Goal: Task Accomplishment & Management: Use online tool/utility

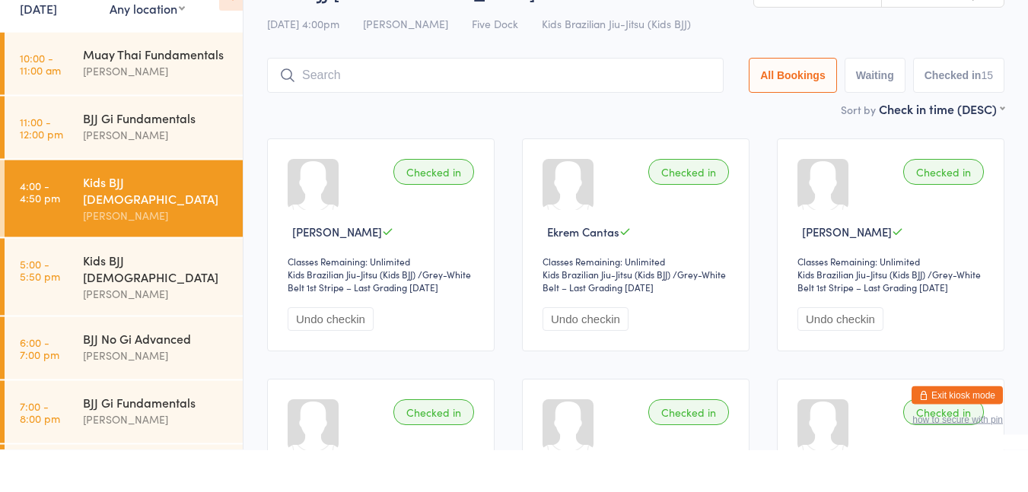
scroll to position [59, 0]
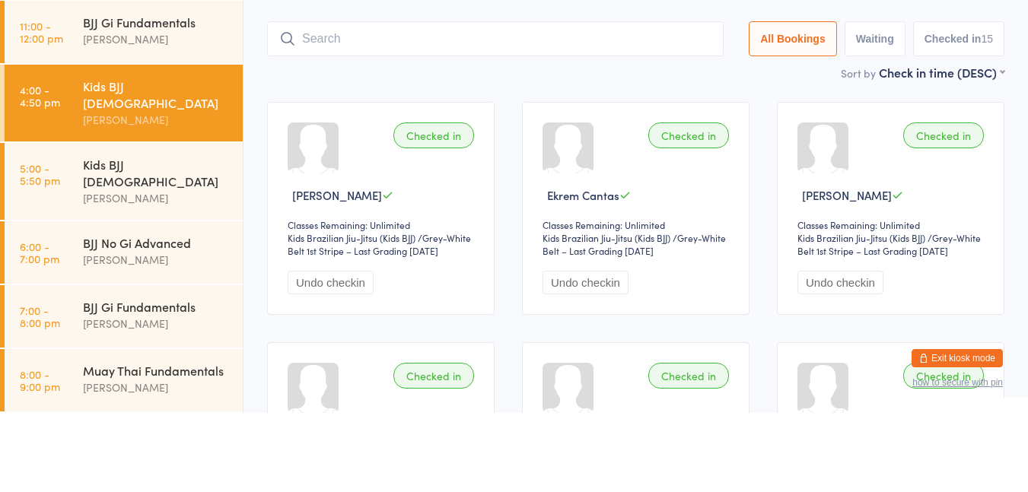
click at [187, 247] on div "Kids BJJ [DEMOGRAPHIC_DATA]" at bounding box center [156, 251] width 147 height 33
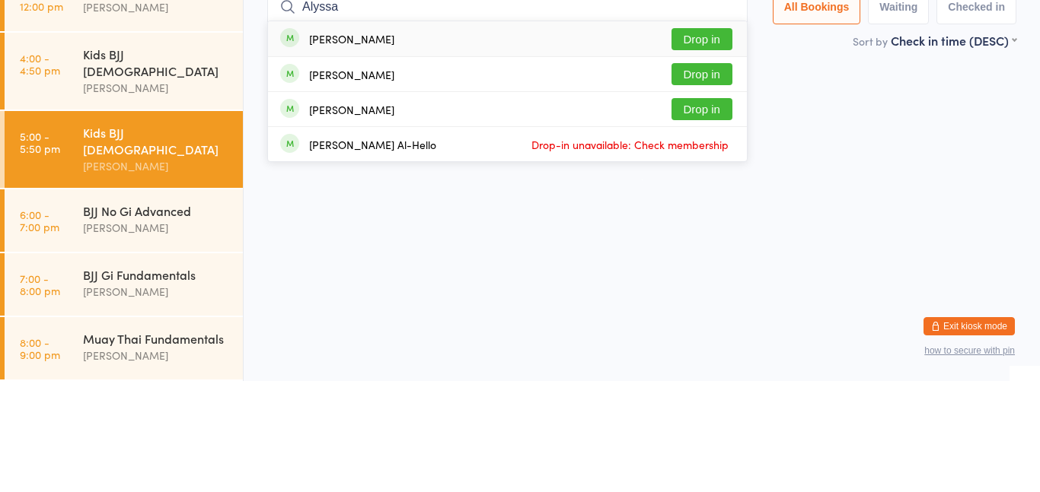
type input "Alyssa"
click at [687, 200] on div "[PERSON_NAME] Drop in" at bounding box center [507, 185] width 479 height 34
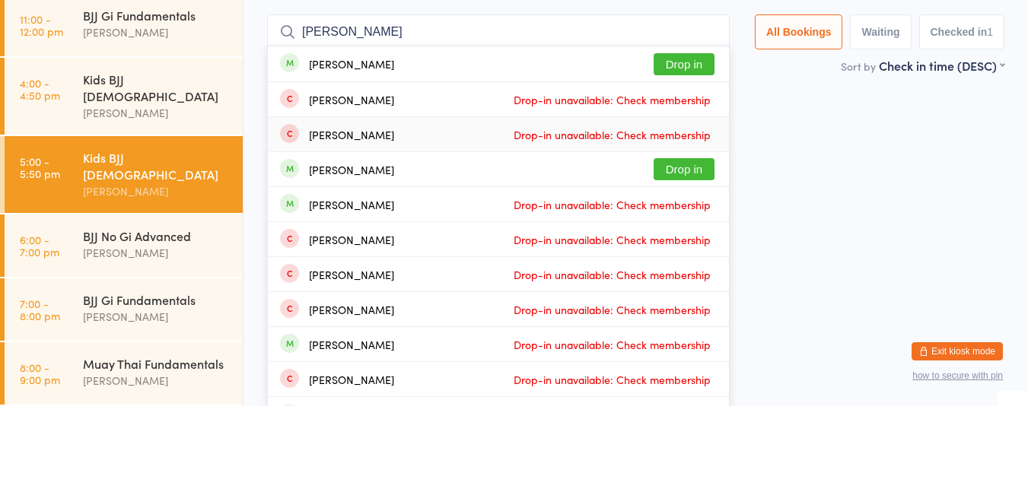
type input "[PERSON_NAME]"
click at [665, 250] on button "Drop in" at bounding box center [684, 255] width 61 height 22
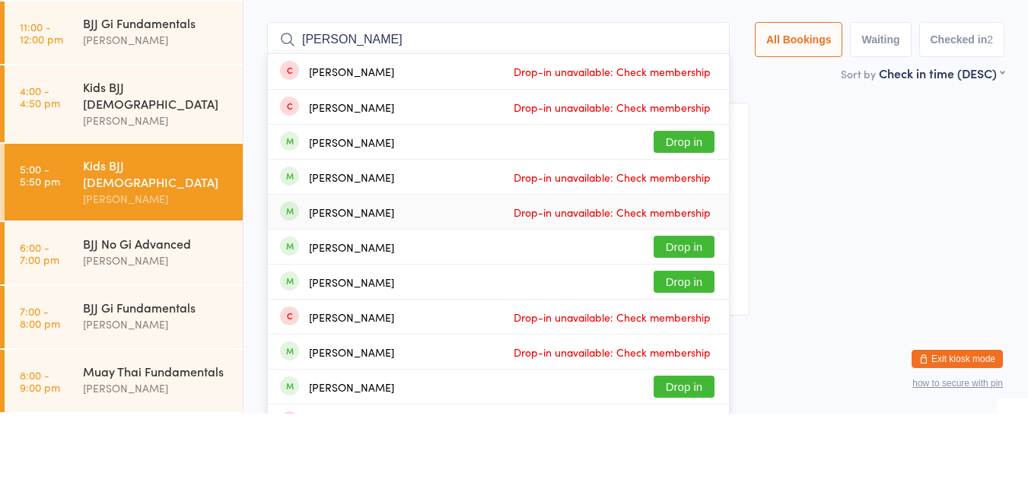
type input "[PERSON_NAME]"
click at [680, 222] on button "Drop in" at bounding box center [684, 220] width 61 height 22
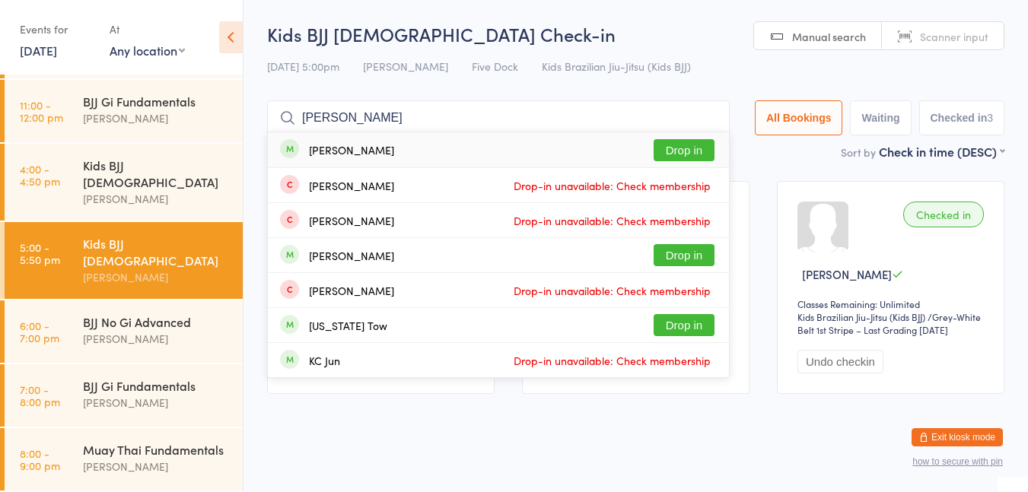
type input "[PERSON_NAME]"
click at [688, 187] on span "Drop-in unavailable: Check membership" at bounding box center [612, 185] width 205 height 23
type input "[PERSON_NAME]"
click at [683, 155] on button "Drop in" at bounding box center [684, 150] width 61 height 22
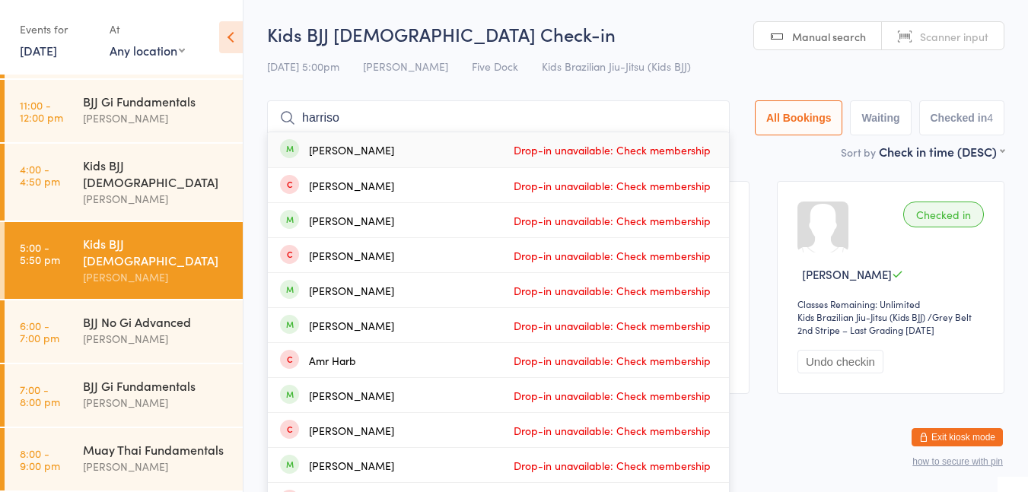
type input "harriso n"
click at [89, 183] on div "Kids BJJ [DEMOGRAPHIC_DATA]" at bounding box center [156, 173] width 147 height 33
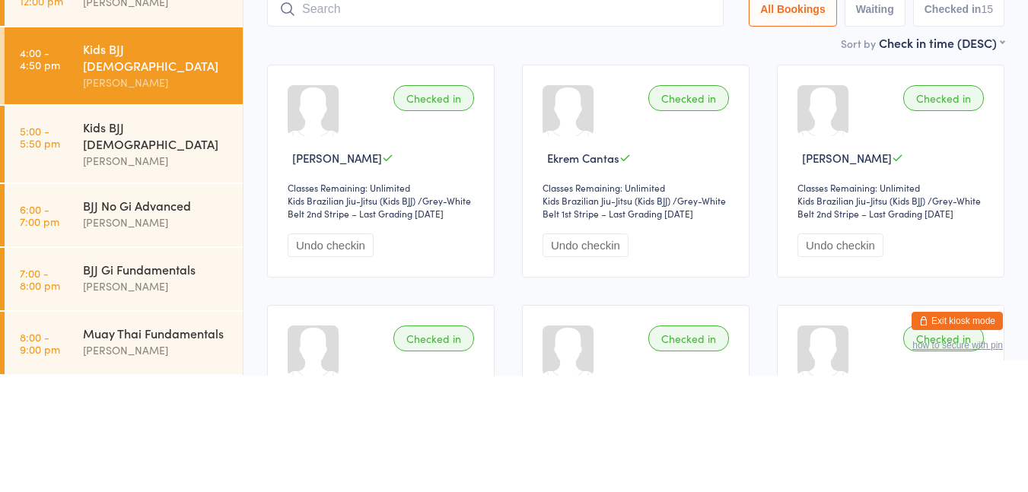
click at [111, 241] on div "Kids BJJ [DEMOGRAPHIC_DATA]" at bounding box center [156, 251] width 147 height 33
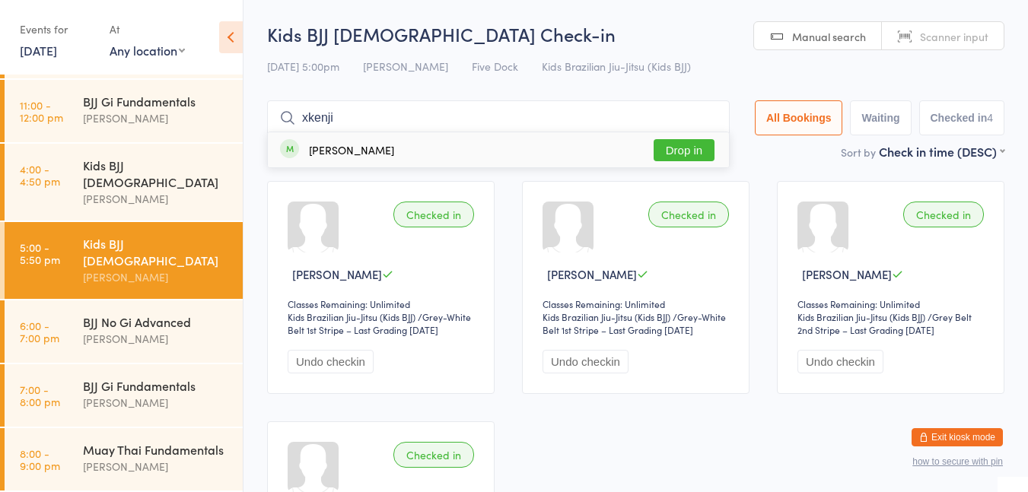
type input "xkenji"
click at [690, 146] on button "Drop in" at bounding box center [684, 150] width 61 height 22
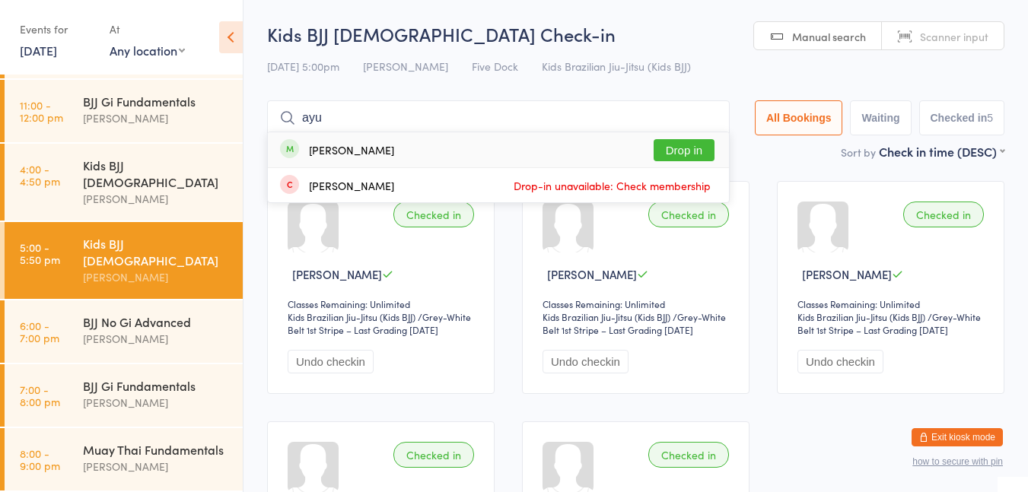
type input "ayu"
click at [385, 144] on div "[PERSON_NAME] Drop in" at bounding box center [498, 149] width 461 height 35
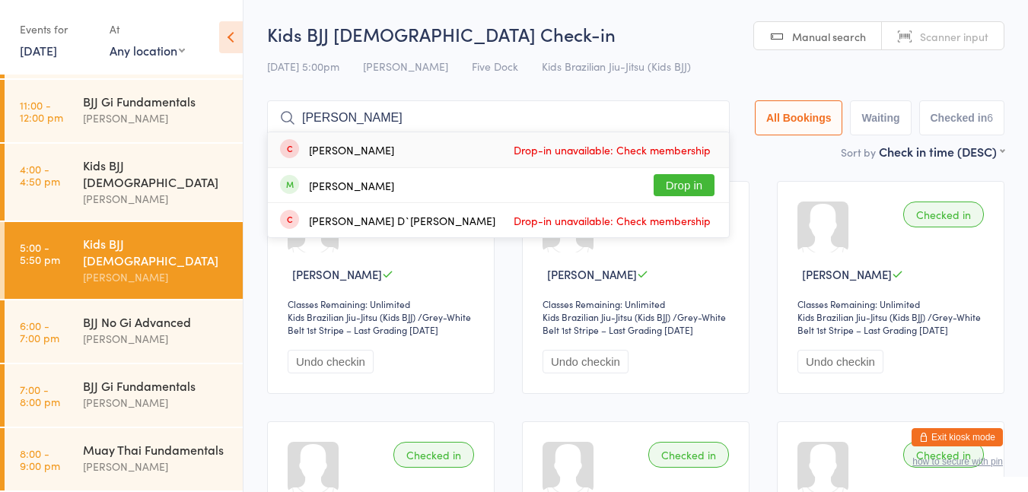
type input "[PERSON_NAME]"
click at [416, 196] on div "[PERSON_NAME] Drop in" at bounding box center [498, 185] width 461 height 34
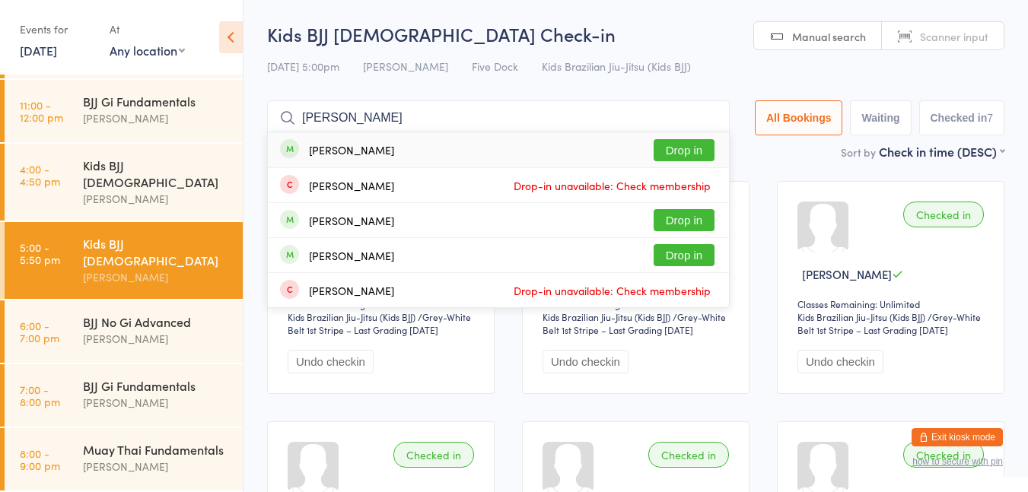
type input "[PERSON_NAME]"
click at [339, 145] on div "[PERSON_NAME]" at bounding box center [351, 150] width 85 height 12
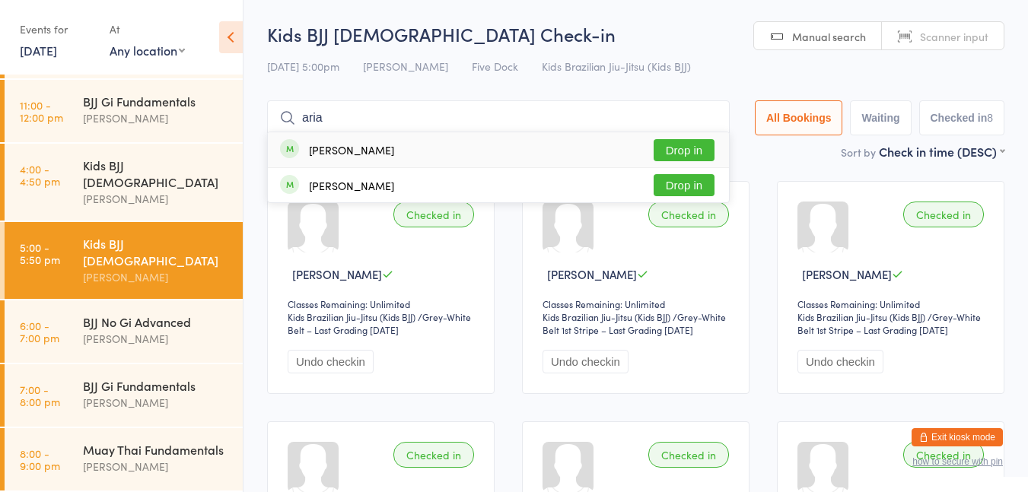
type input "aria"
click at [680, 187] on button "Drop in" at bounding box center [684, 185] width 61 height 22
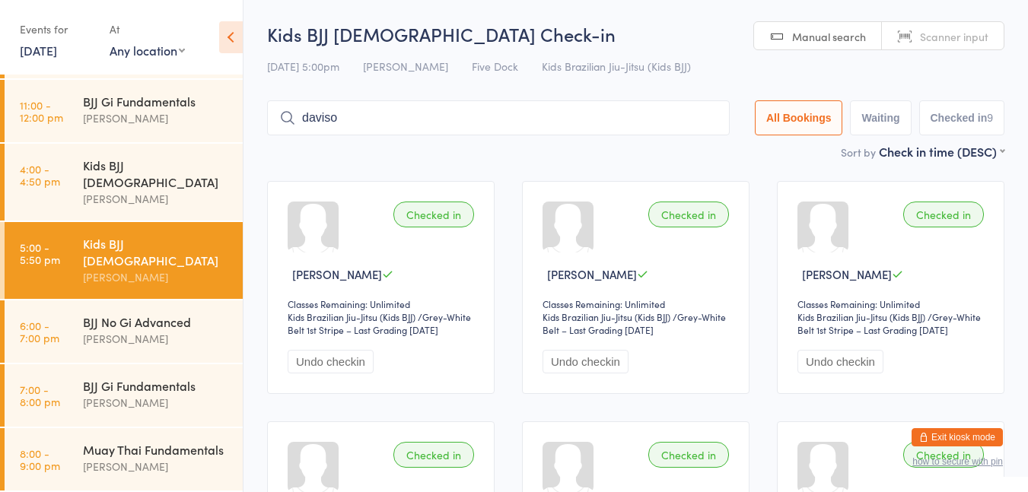
type input "[PERSON_NAME]"
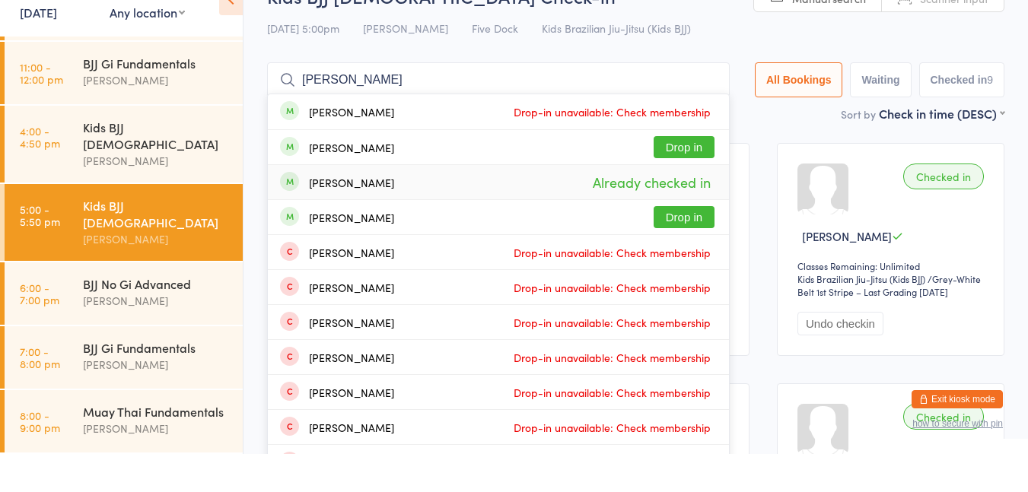
click at [705, 116] on input "[PERSON_NAME]" at bounding box center [498, 117] width 463 height 35
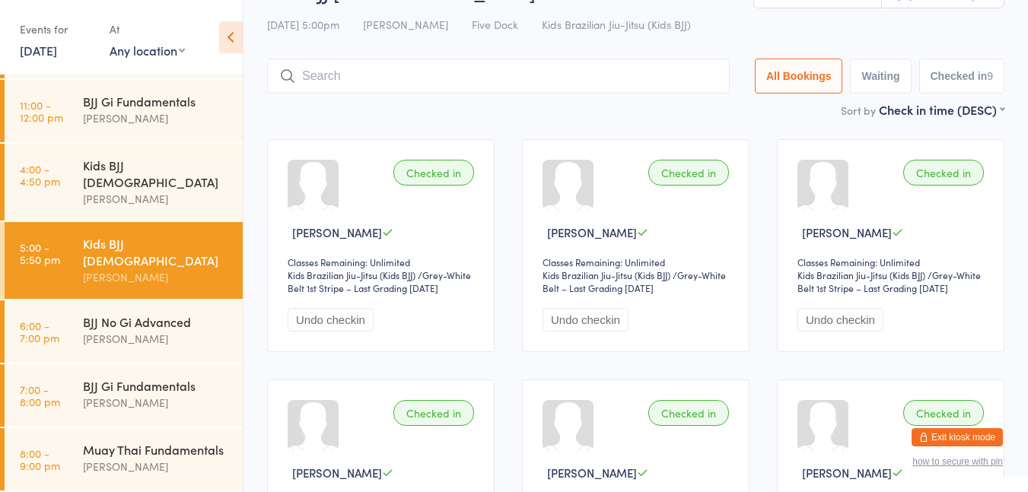
scroll to position [18, 0]
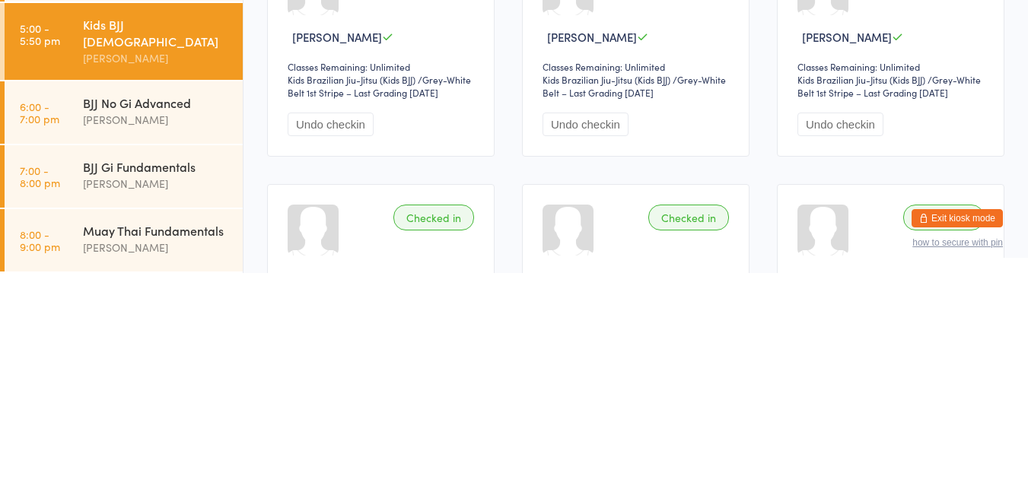
click at [82, 308] on link "6:00 - 7:00 pm BJJ No Gi Advanced [PERSON_NAME]" at bounding box center [124, 332] width 238 height 62
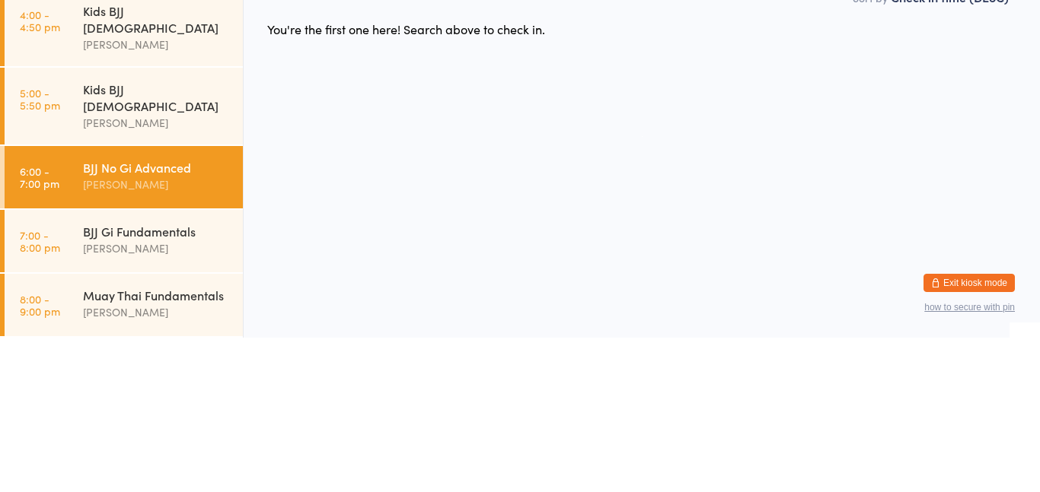
click at [586, 330] on html "You have now entered Kiosk Mode. Members will be able to check themselves in us…" at bounding box center [520, 246] width 1040 height 492
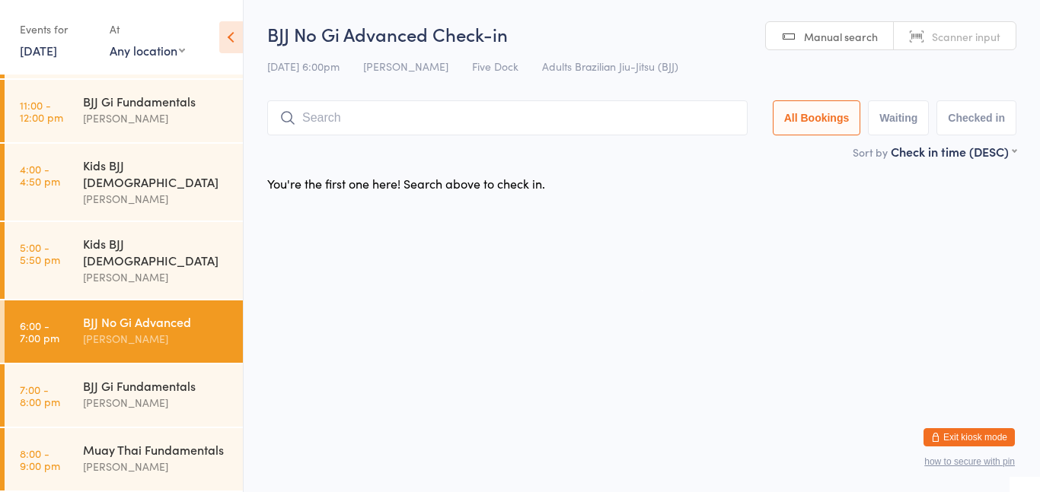
click at [527, 351] on html "You have now entered Kiosk Mode. Members will be able to check themselves in us…" at bounding box center [520, 246] width 1040 height 492
click at [575, 121] on input "search" at bounding box center [507, 117] width 480 height 35
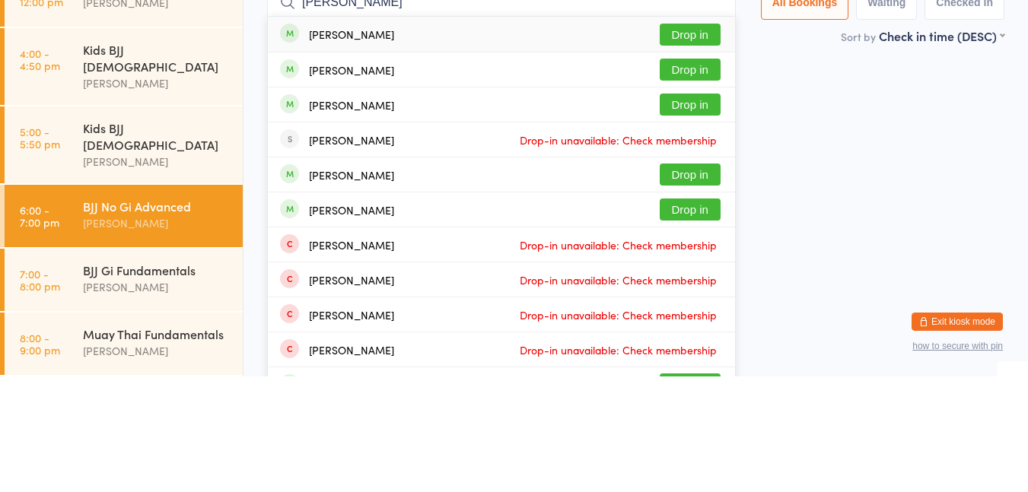
type input "[PERSON_NAME]"
click at [701, 320] on button "Drop in" at bounding box center [690, 325] width 61 height 22
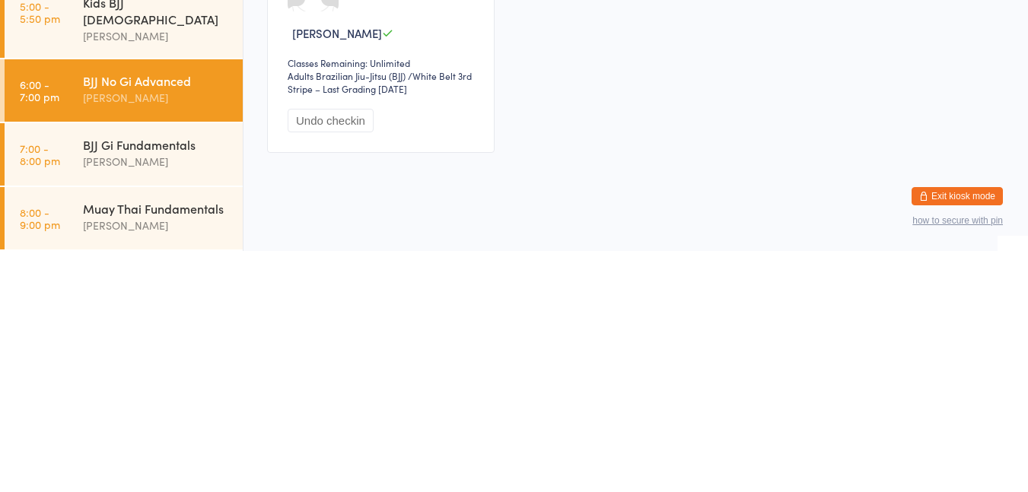
click at [165, 441] on div "Muay Thai Fundamentals" at bounding box center [156, 449] width 147 height 17
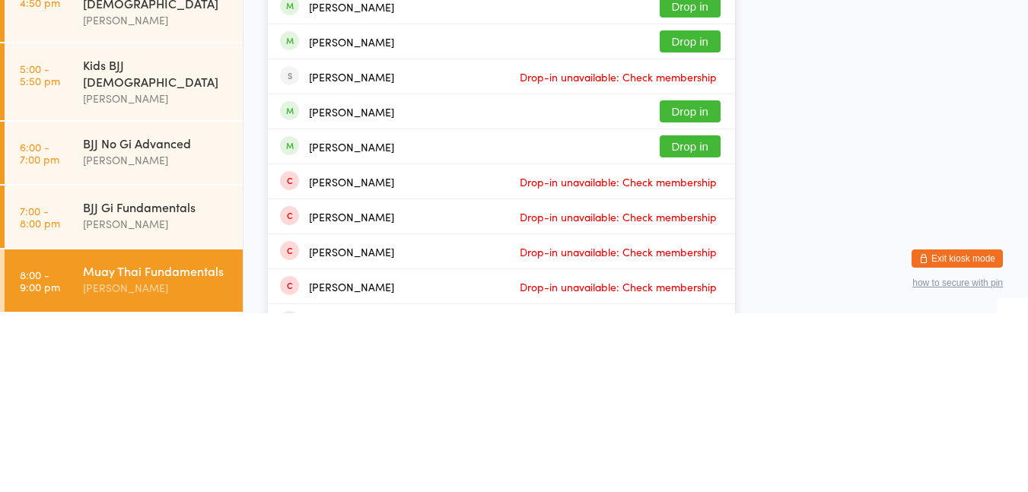
type input "[PERSON_NAME]"
click at [712, 327] on button "Drop in" at bounding box center [690, 325] width 61 height 22
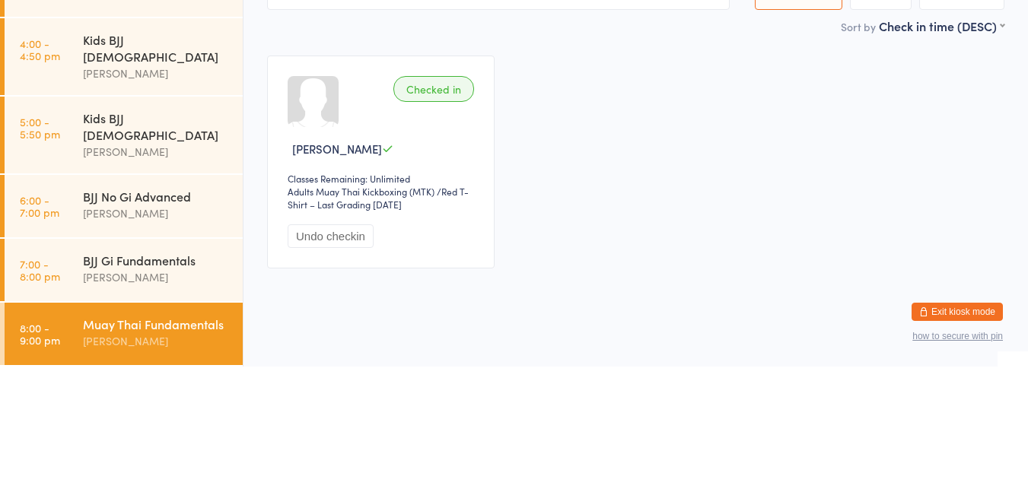
click at [183, 330] on div "[PERSON_NAME]" at bounding box center [156, 339] width 147 height 18
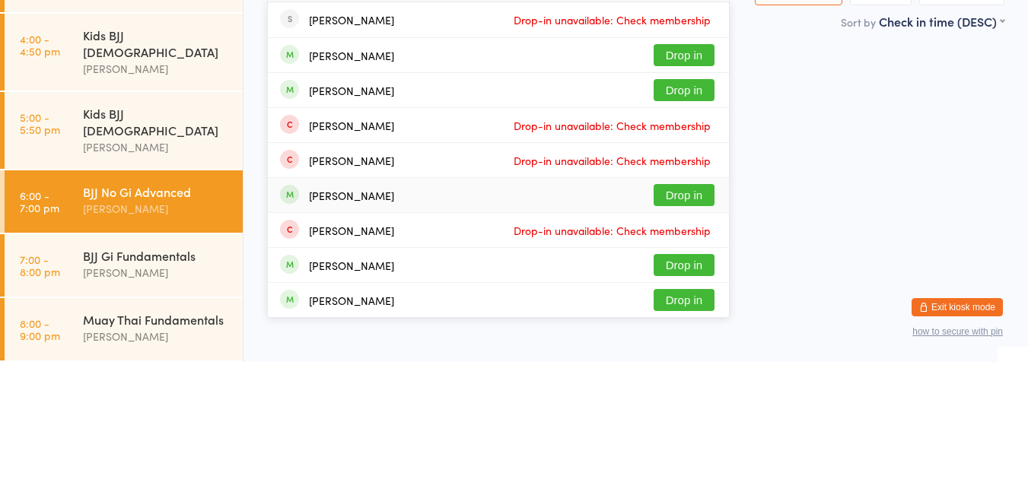
type input "[PERSON_NAME]"
click at [684, 184] on button "Drop in" at bounding box center [684, 185] width 61 height 22
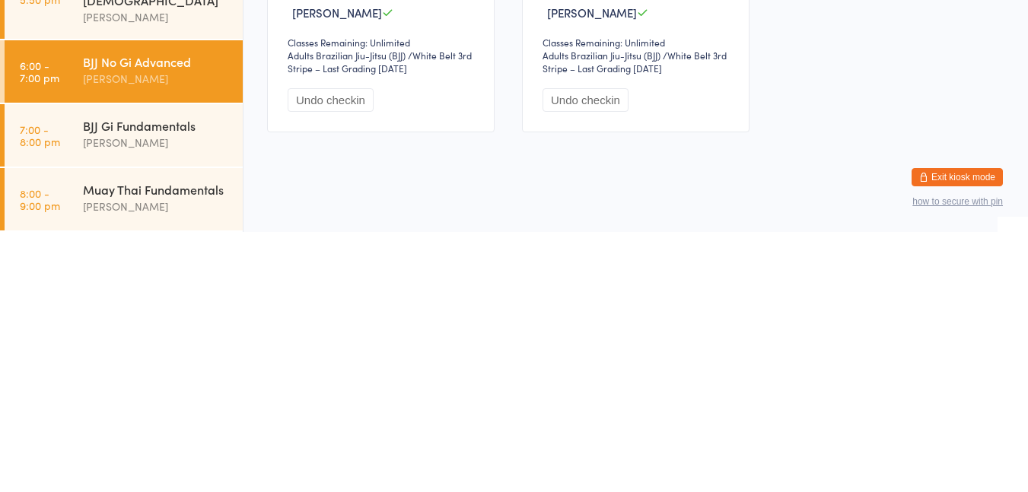
scroll to position [7, 0]
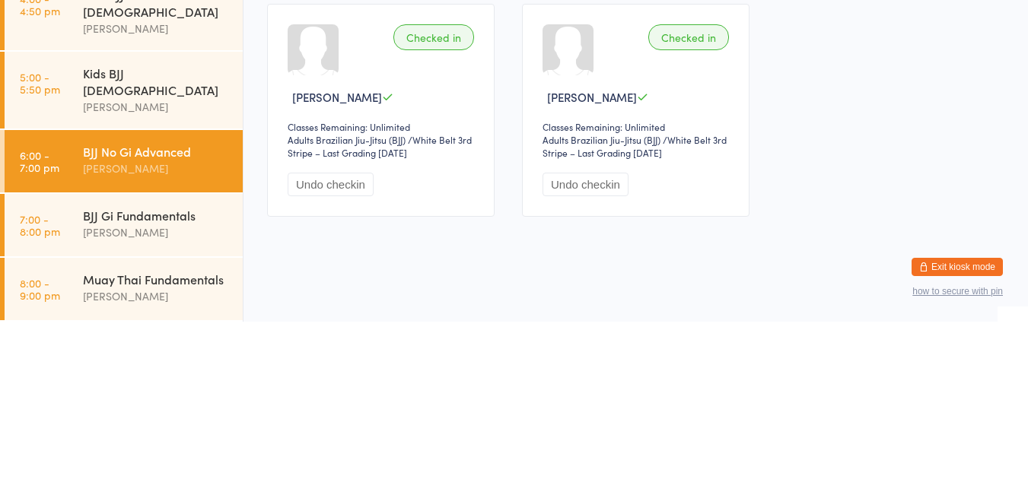
click at [131, 330] on div "[PERSON_NAME]" at bounding box center [156, 339] width 147 height 18
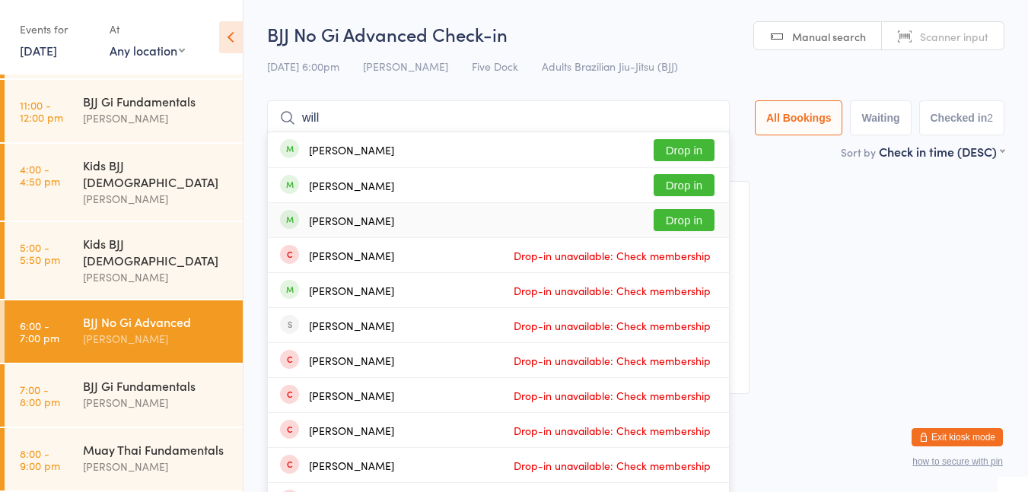
type input "will"
click at [511, 193] on div "[PERSON_NAME] Drop in" at bounding box center [498, 185] width 461 height 34
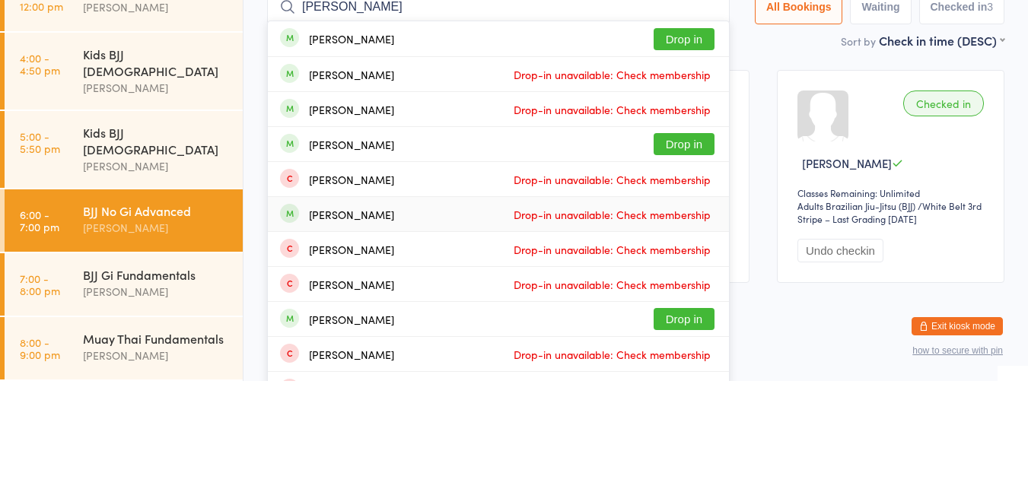
type input "[PERSON_NAME]"
click at [696, 153] on button "Drop in" at bounding box center [684, 150] width 61 height 22
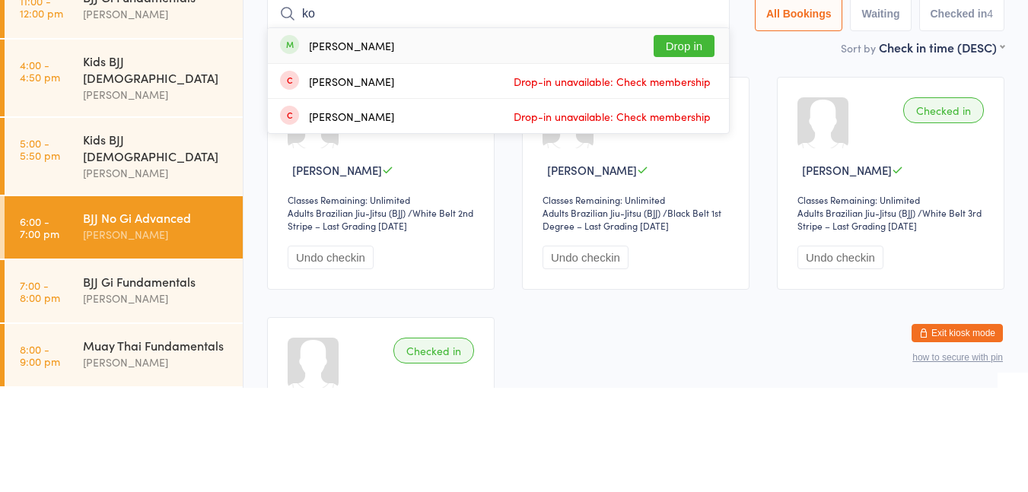
type input "ko"
click at [684, 148] on button "Drop in" at bounding box center [684, 150] width 61 height 22
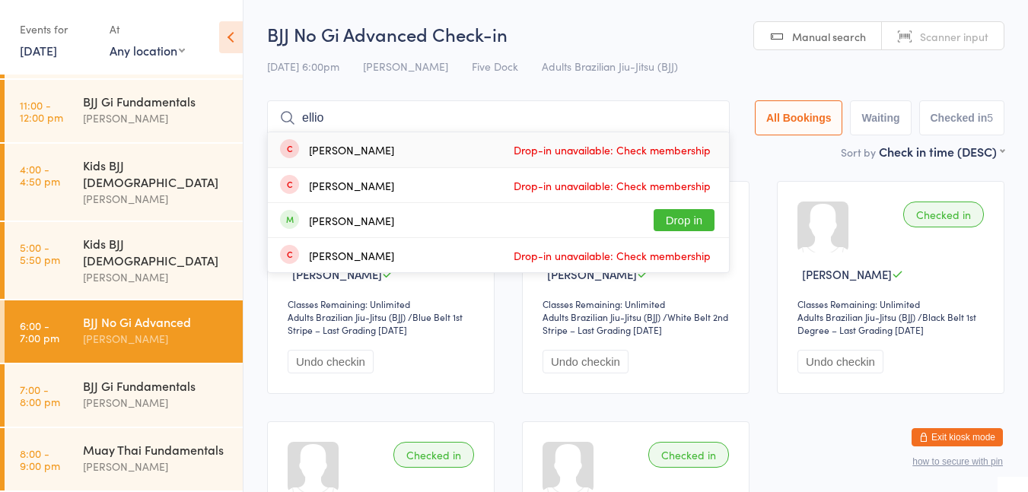
type input "ellio"
click at [689, 209] on button "Drop in" at bounding box center [684, 220] width 61 height 22
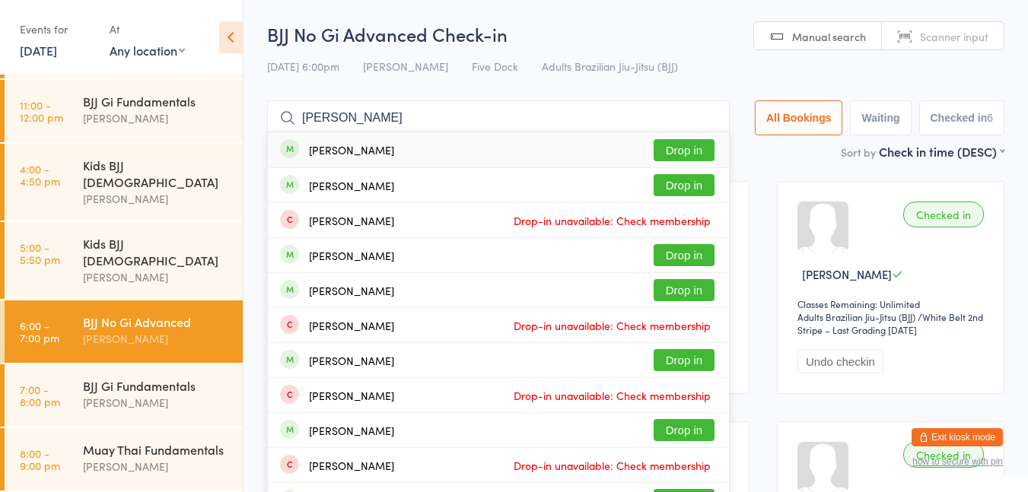
type input "[PERSON_NAME]"
click at [684, 187] on button "Drop in" at bounding box center [684, 185] width 61 height 22
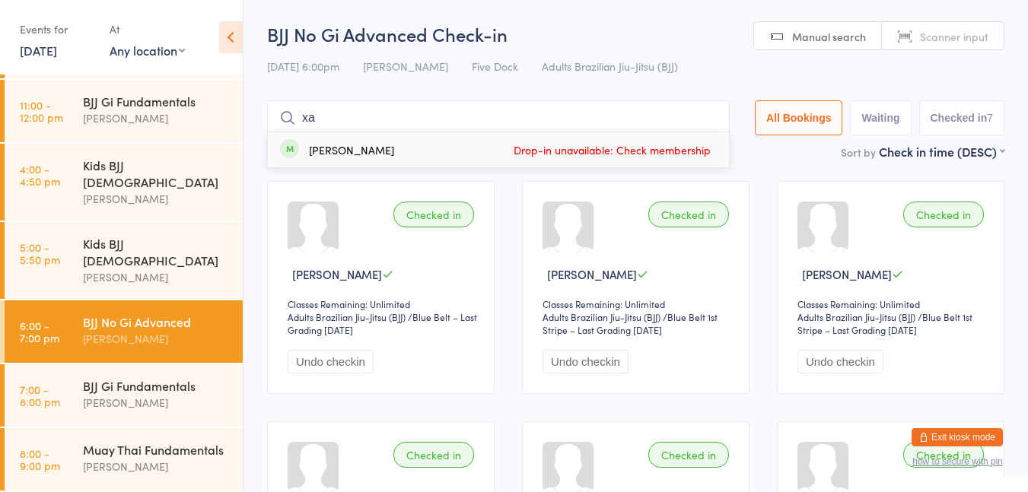
type input "x"
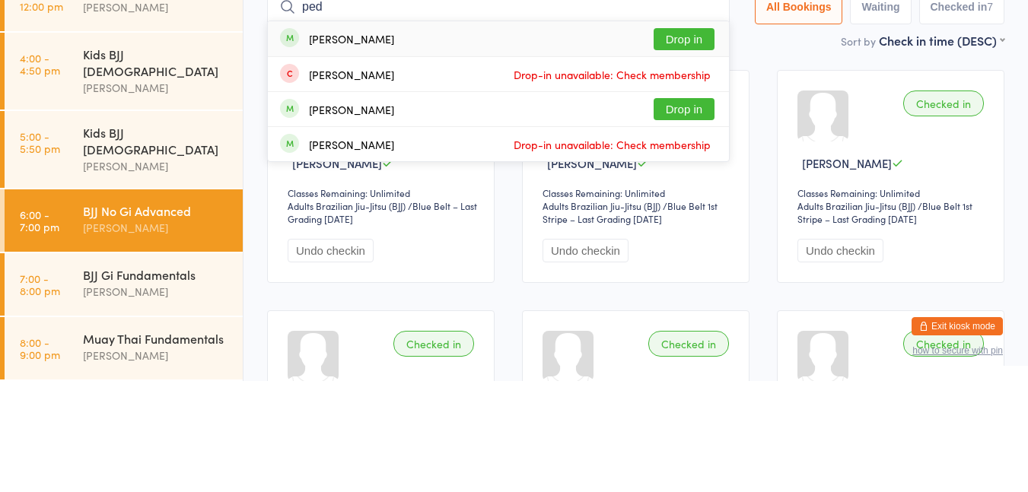
type input "ped"
click at [677, 146] on button "Drop in" at bounding box center [684, 150] width 61 height 22
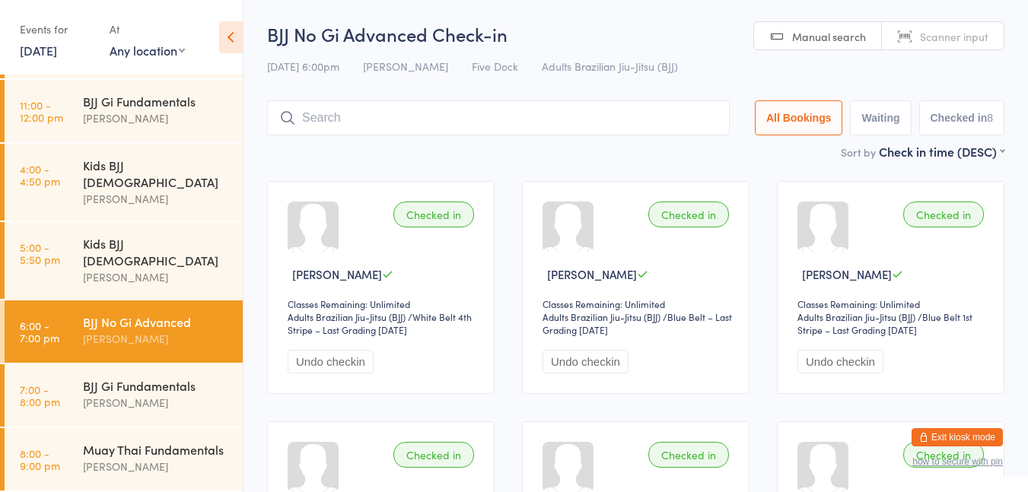
click at [508, 123] on input "search" at bounding box center [498, 117] width 463 height 35
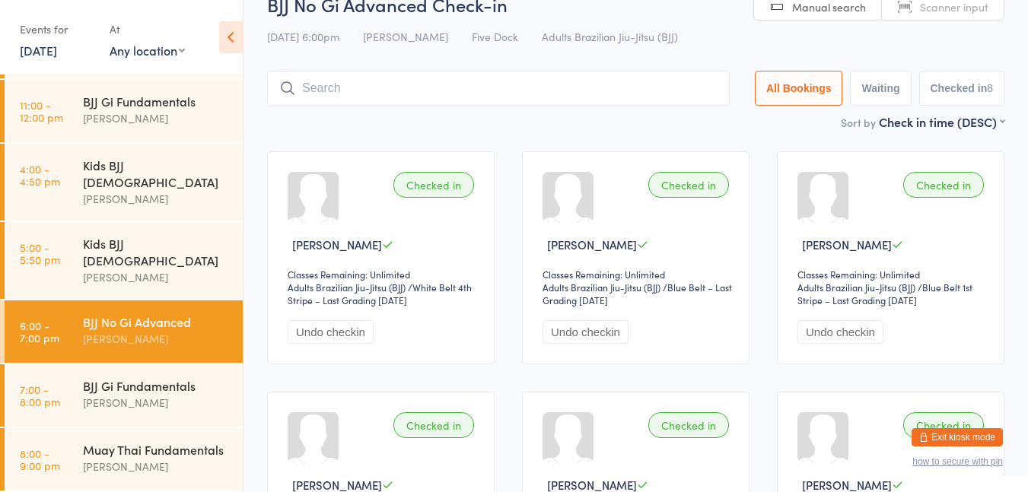
scroll to position [100, 0]
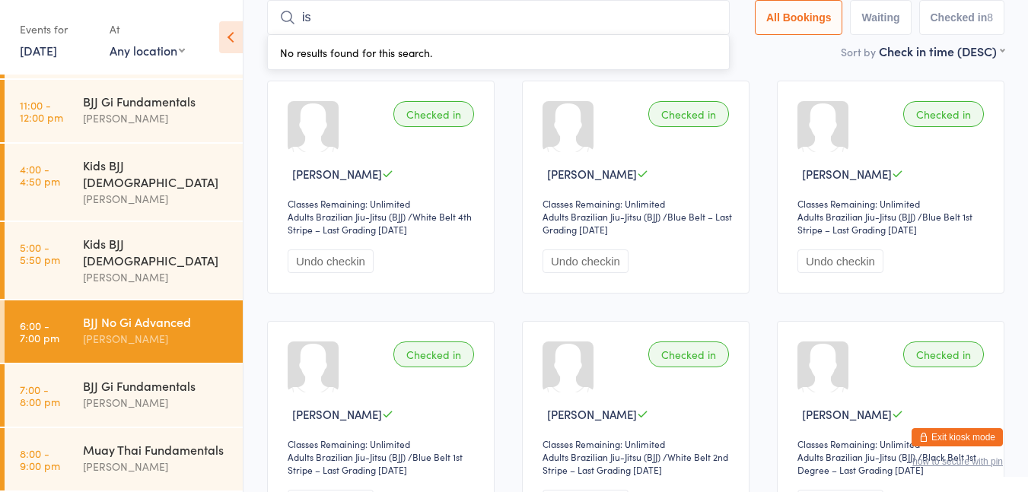
type input "[PERSON_NAME]"
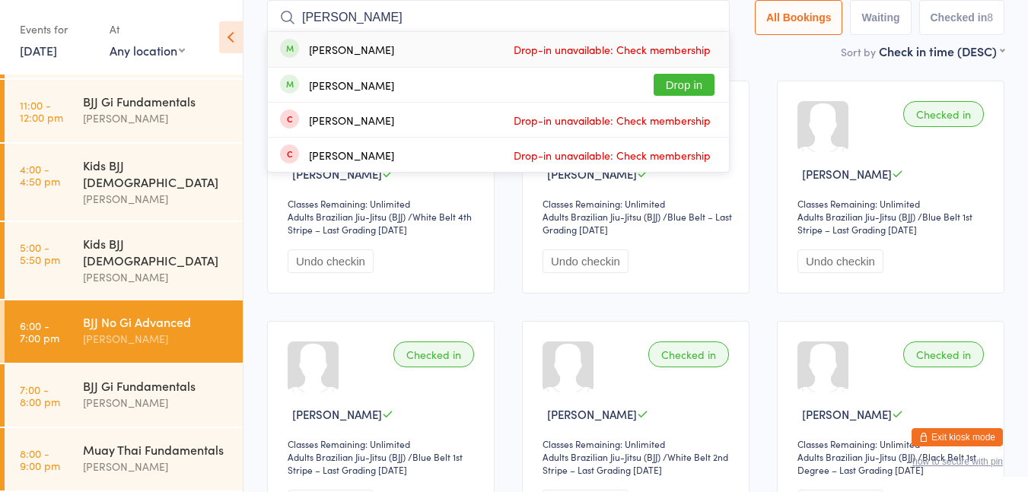
click at [694, 84] on button "Drop in" at bounding box center [684, 85] width 61 height 22
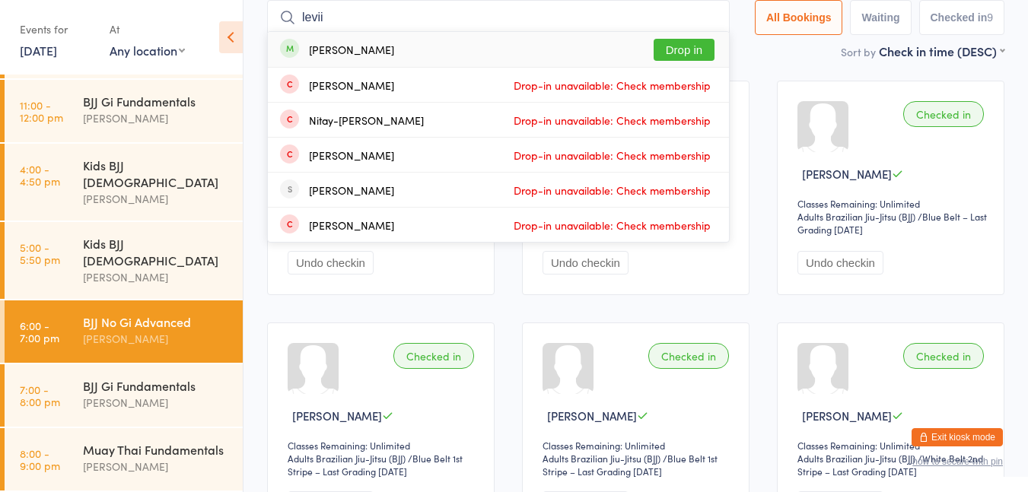
type input "levii"
click at [394, 54] on div "[PERSON_NAME] Drop in" at bounding box center [498, 49] width 461 height 35
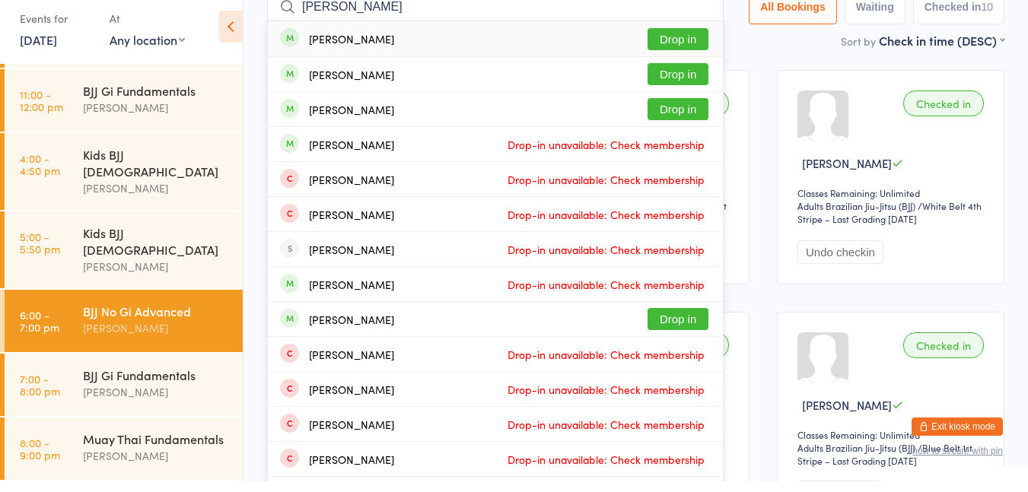
type input "[PERSON_NAME]"
click at [694, 49] on button "Drop in" at bounding box center [678, 50] width 61 height 22
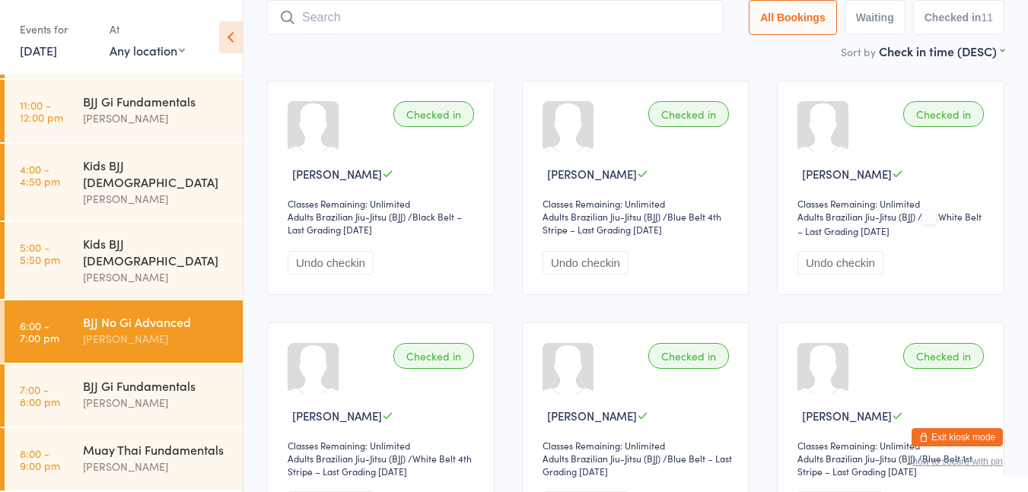
click at [418, 21] on input "search" at bounding box center [495, 17] width 457 height 35
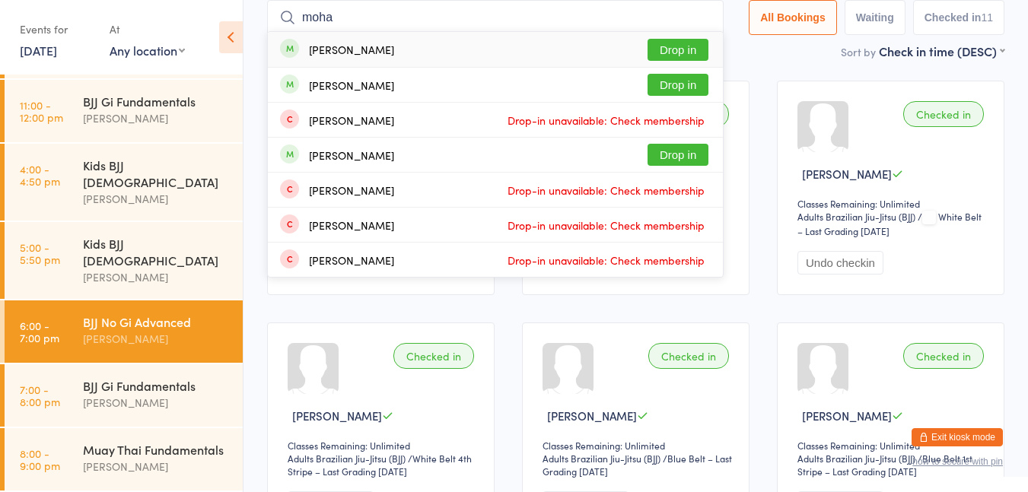
type input "moha"
click at [681, 159] on button "Drop in" at bounding box center [678, 155] width 61 height 22
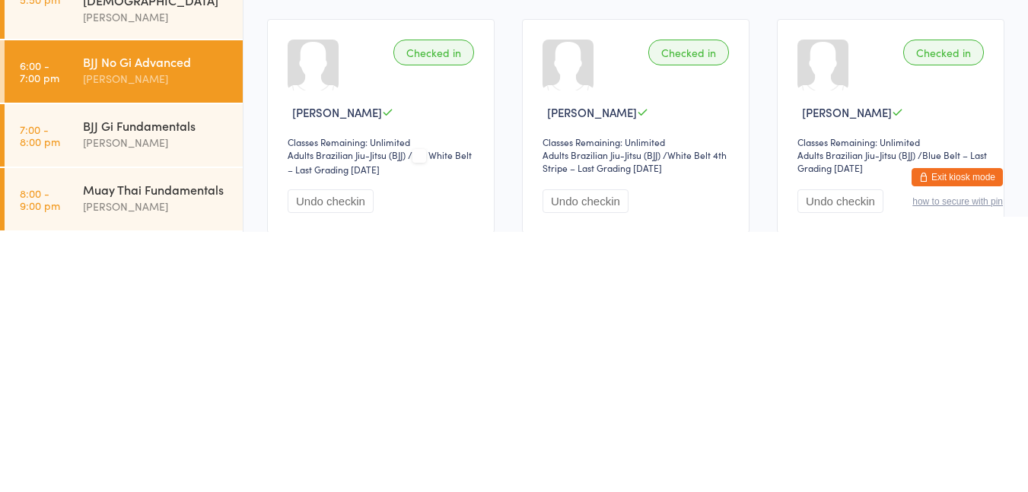
scroll to position [148, 0]
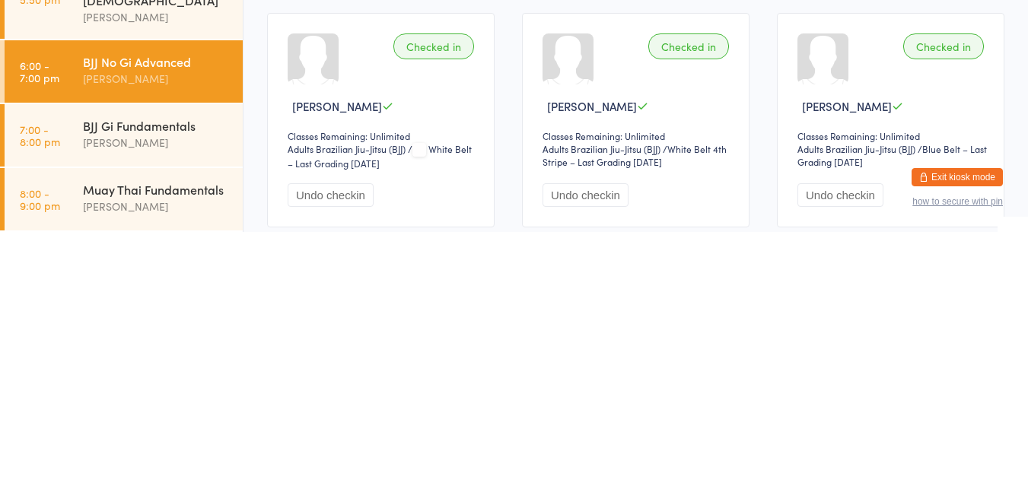
click at [131, 458] on div "Muay Thai Fundamentals" at bounding box center [156, 449] width 147 height 17
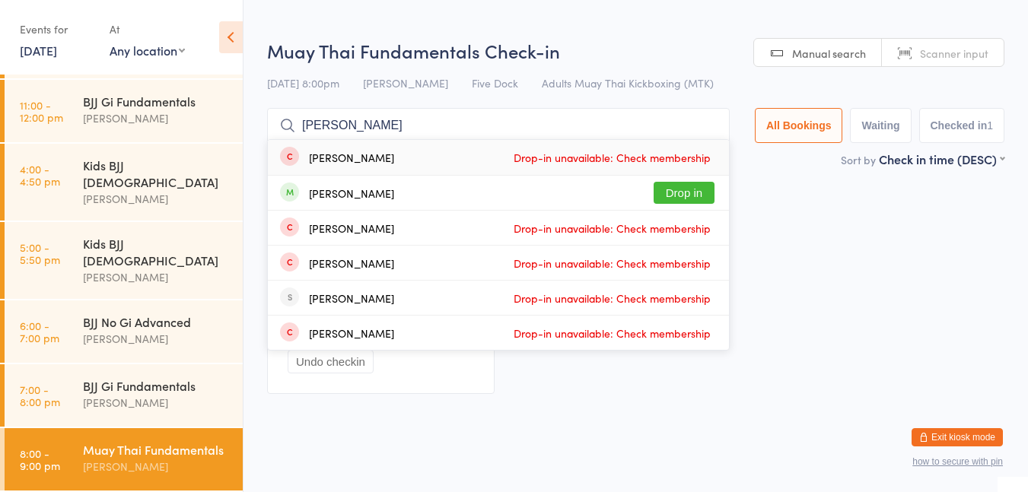
type input "[PERSON_NAME]"
click at [696, 190] on button "Drop in" at bounding box center [684, 193] width 61 height 22
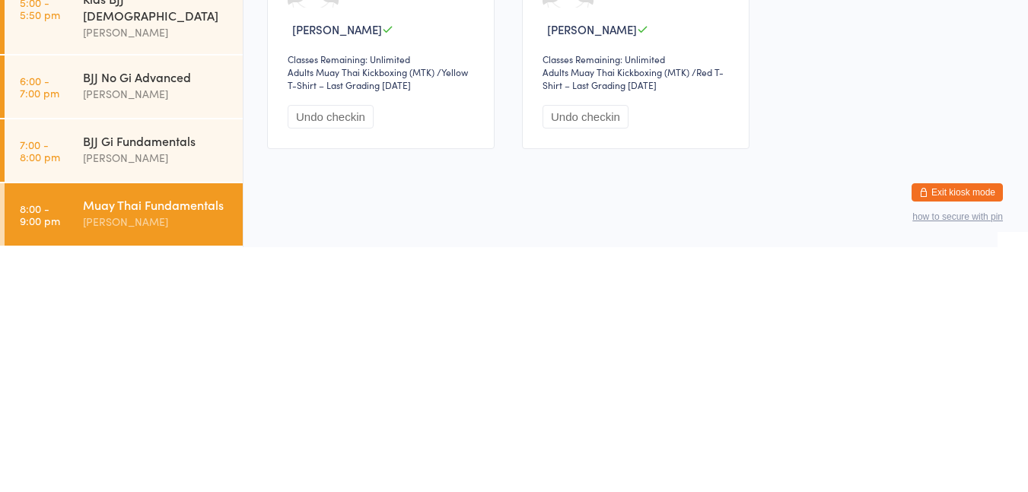
scroll to position [8, 0]
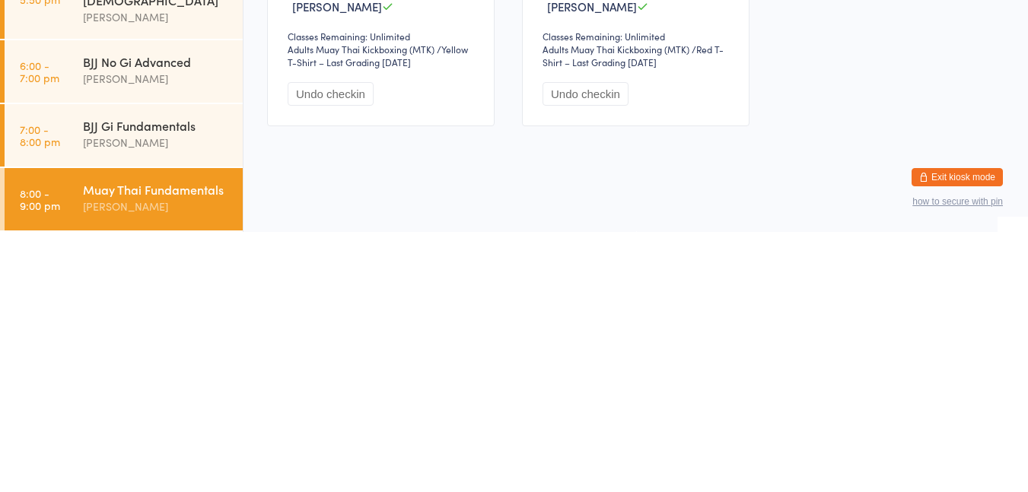
click at [158, 451] on div "Muay Thai Fundamentals" at bounding box center [156, 449] width 147 height 17
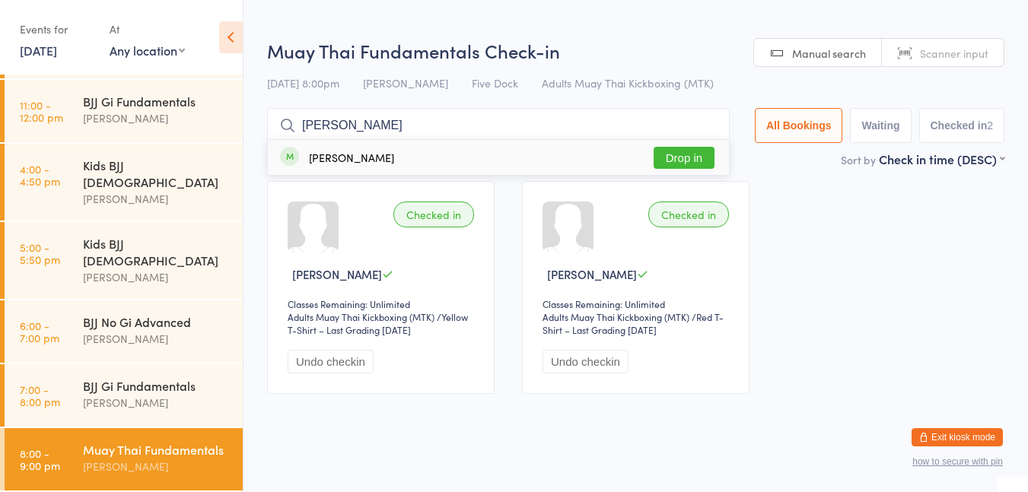
type input "[PERSON_NAME]"
click at [683, 162] on button "Drop in" at bounding box center [684, 158] width 61 height 22
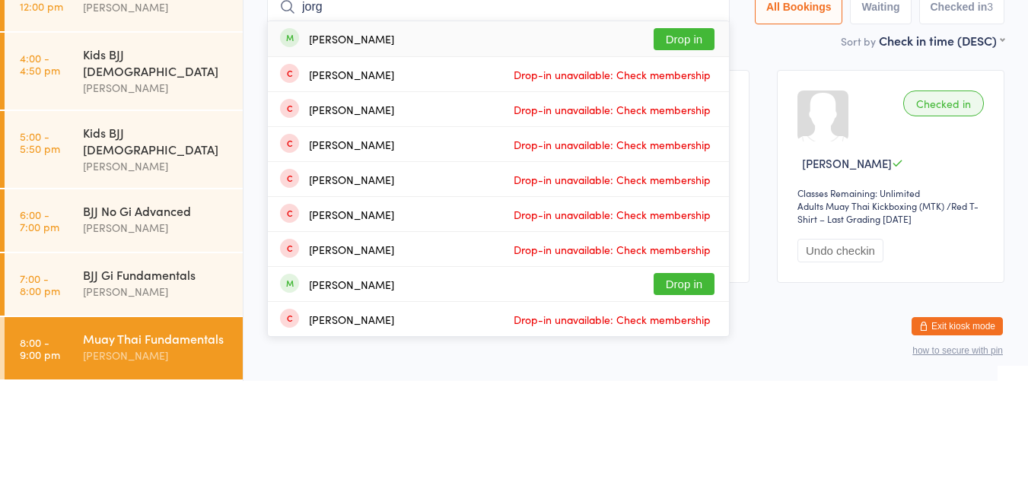
type input "jorg"
click at [680, 147] on button "Drop in" at bounding box center [684, 150] width 61 height 22
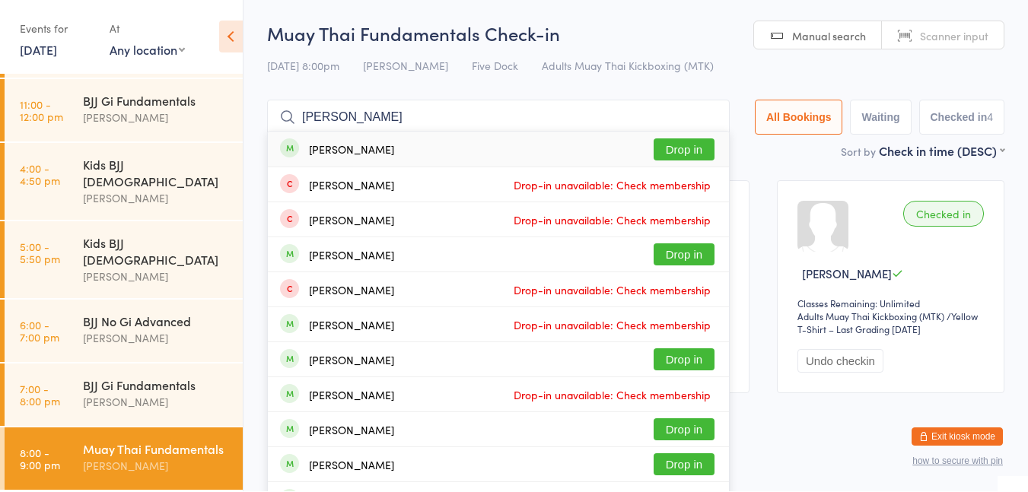
type input "[PERSON_NAME]"
click at [671, 148] on button "Drop in" at bounding box center [684, 150] width 61 height 22
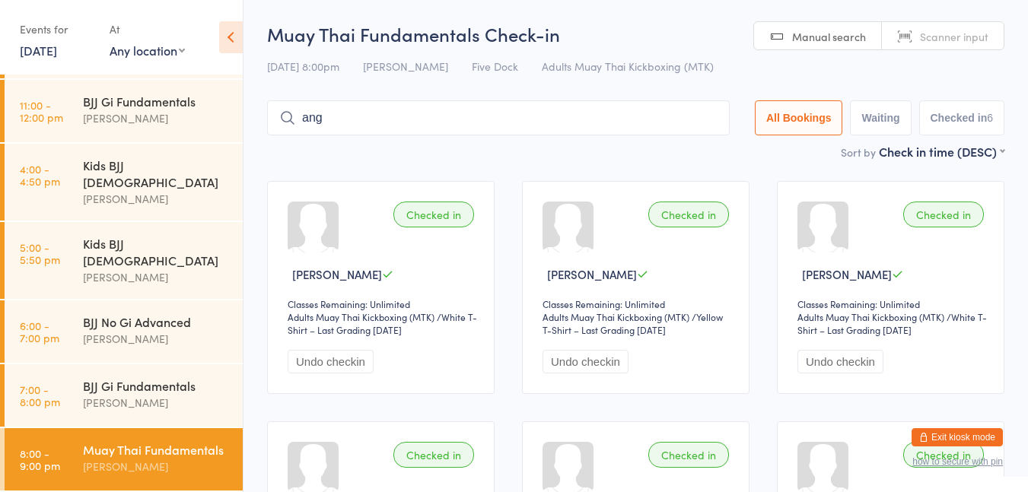
type input "ange"
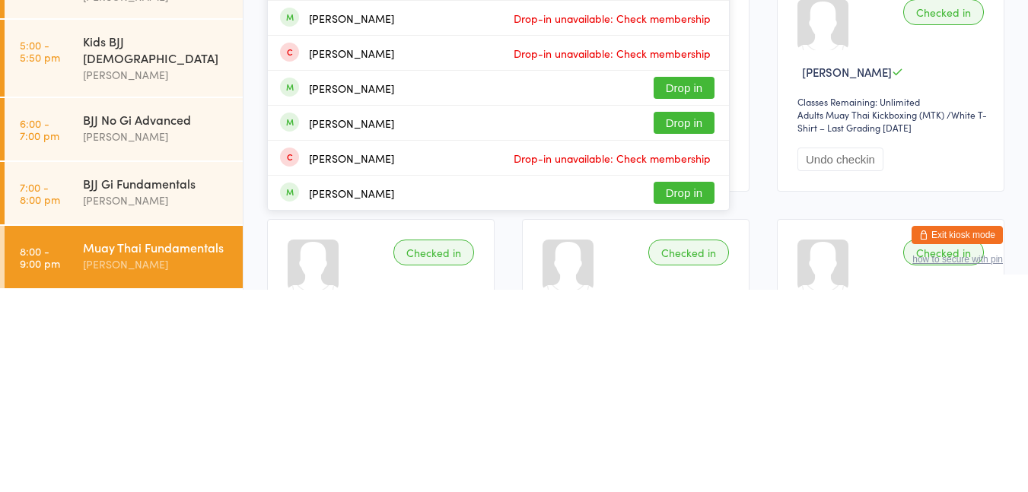
click at [171, 394] on div "[PERSON_NAME]" at bounding box center [156, 403] width 147 height 18
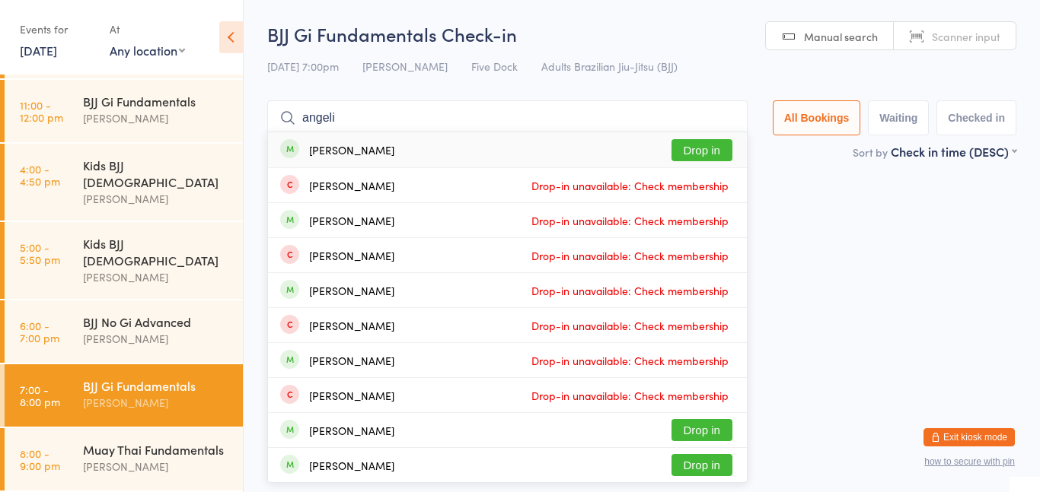
type input "angeli"
click at [678, 139] on button "Drop in" at bounding box center [701, 150] width 61 height 22
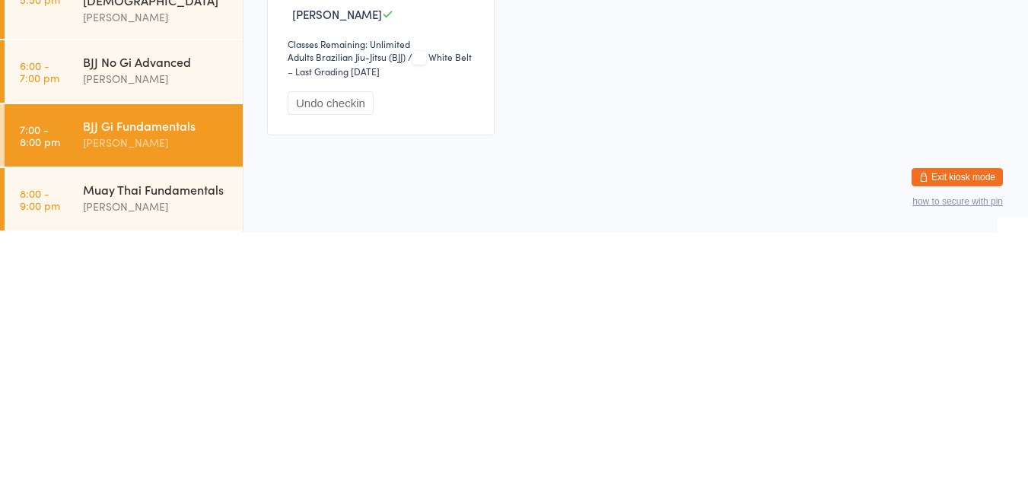
scroll to position [2, 0]
click at [67, 464] on link "8:00 - 9:00 pm Muay Thai Fundamentals [PERSON_NAME]" at bounding box center [124, 460] width 238 height 62
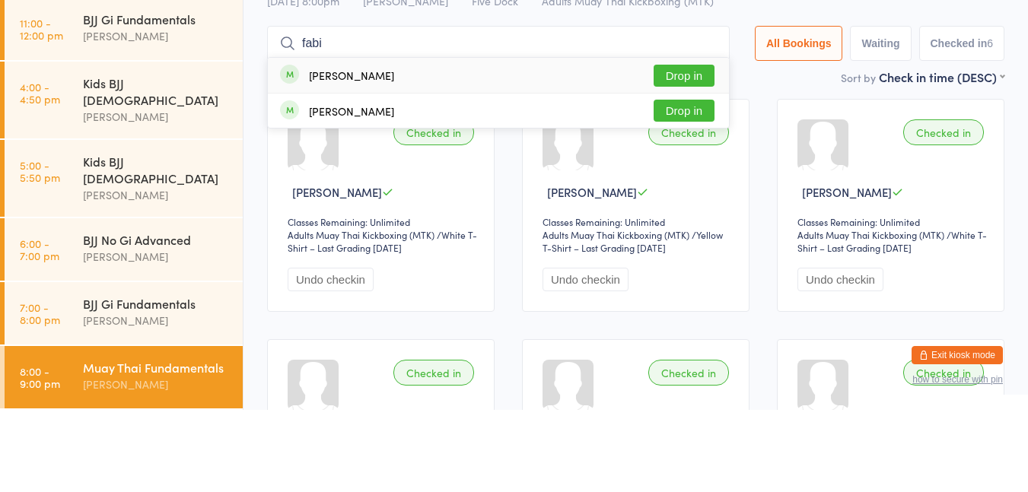
type input "fabi"
click at [673, 153] on button "Drop in" at bounding box center [684, 158] width 61 height 22
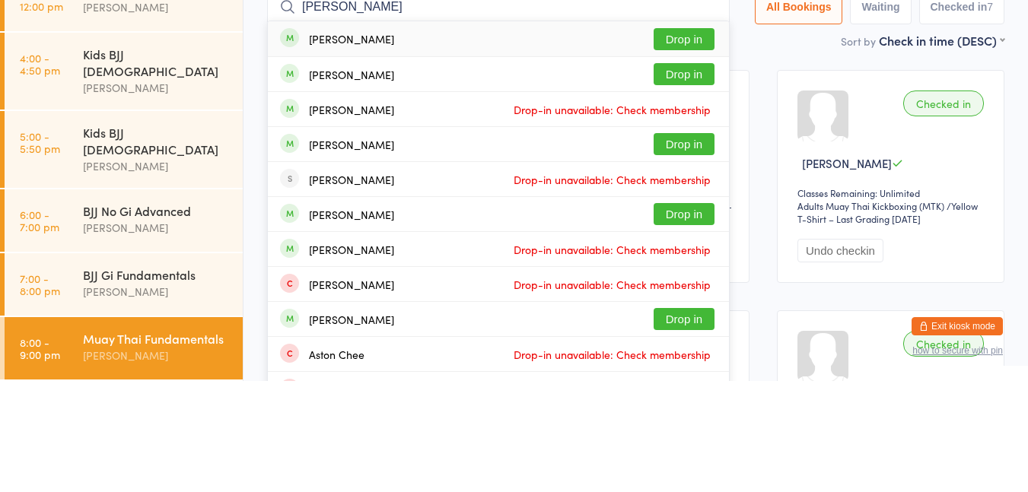
type input "[PERSON_NAME]"
click at [330, 159] on div "[PERSON_NAME] Drop in" at bounding box center [498, 149] width 461 height 35
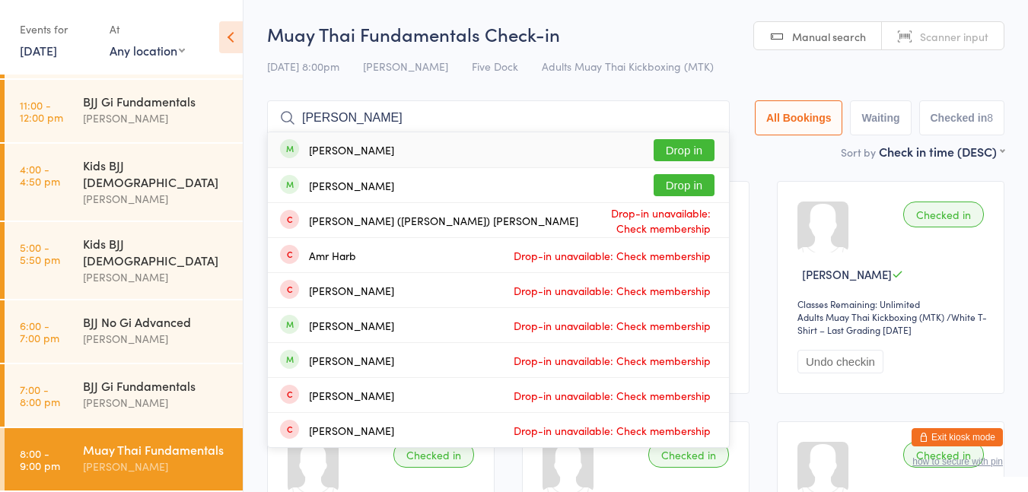
type input "[PERSON_NAME]"
click at [684, 156] on button "Drop in" at bounding box center [684, 150] width 61 height 22
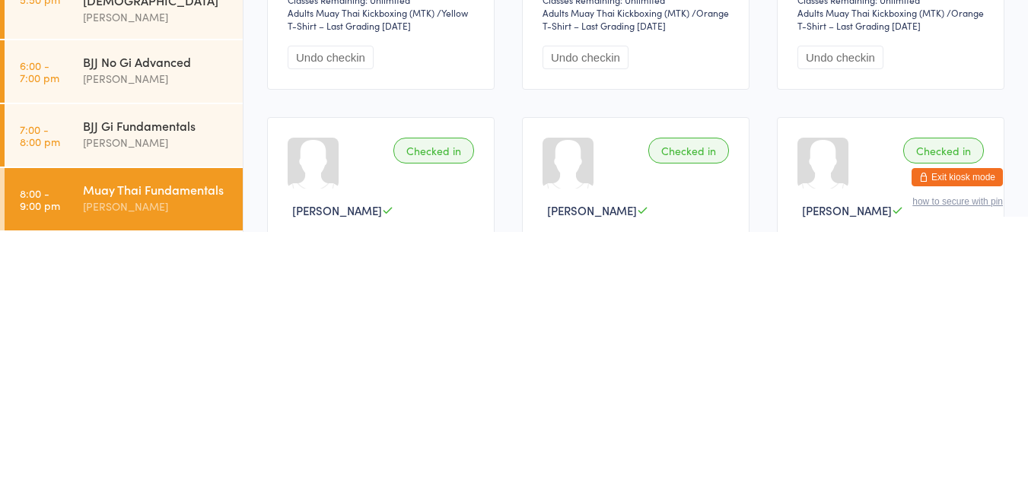
scroll to position [49, 0]
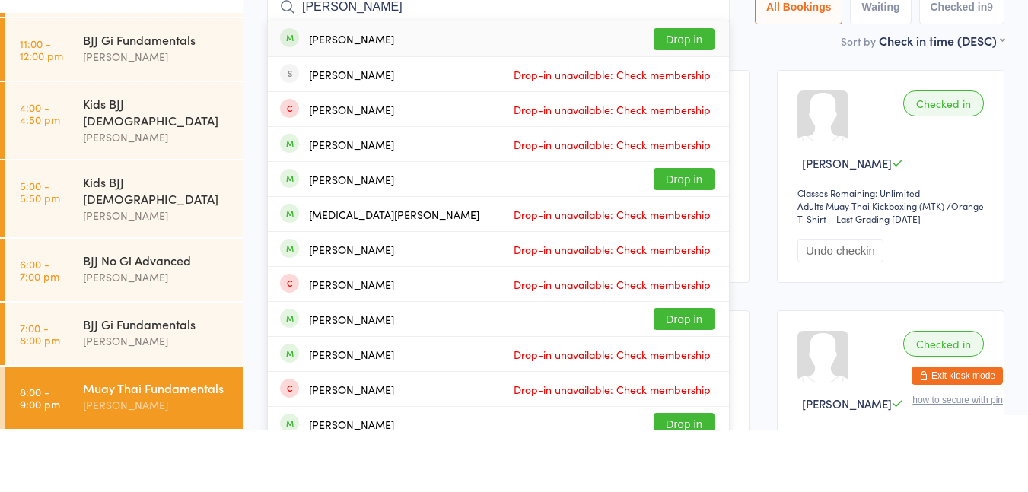
type input "[PERSON_NAME]"
click at [673, 100] on button "Drop in" at bounding box center [684, 101] width 61 height 22
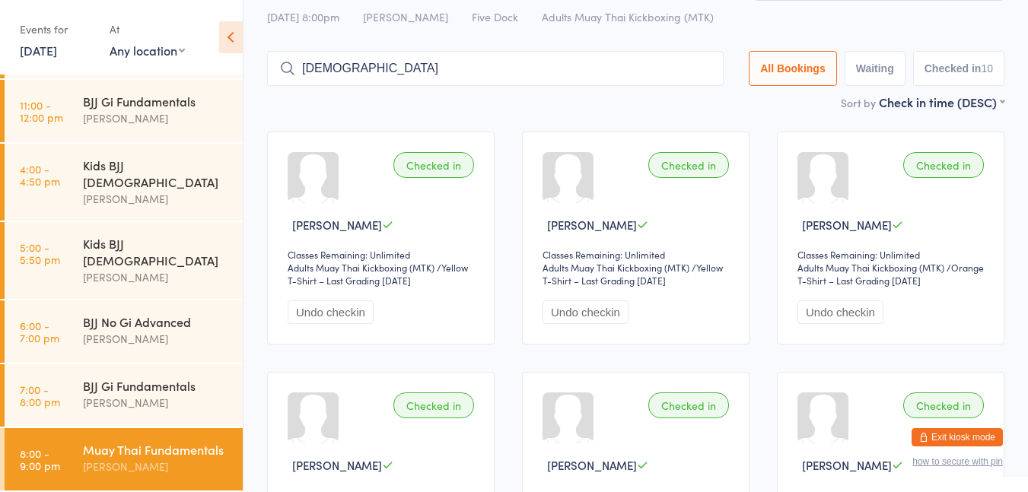
type input "[PERSON_NAME]"
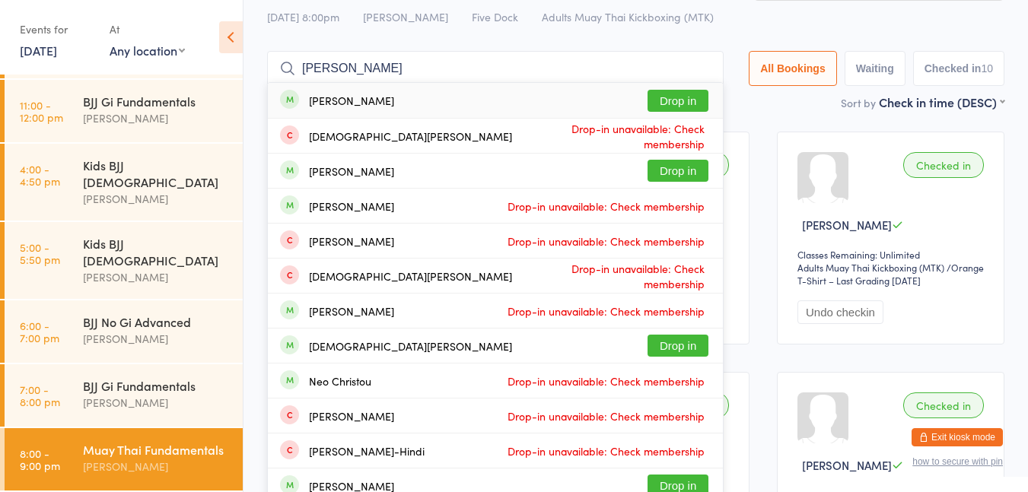
click at [661, 109] on button "Drop in" at bounding box center [678, 101] width 61 height 22
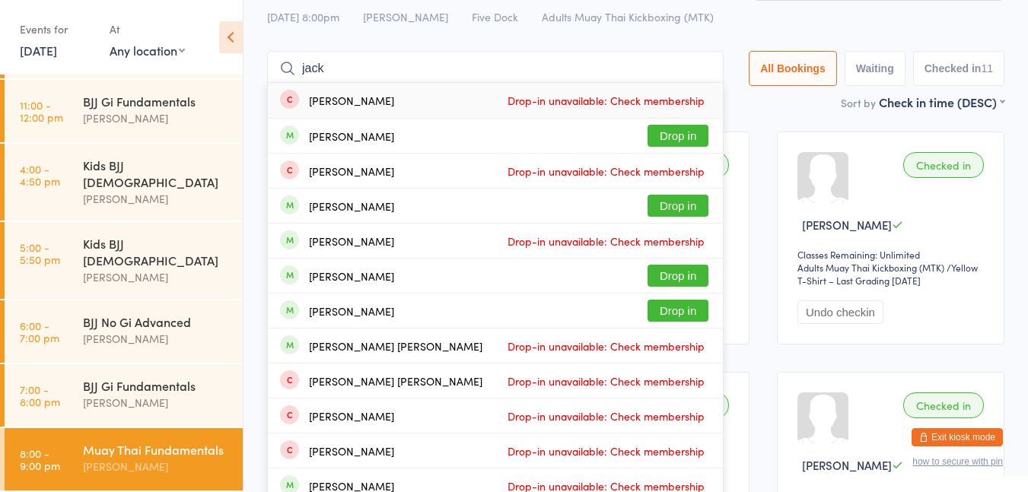
type input "jack"
click at [687, 209] on button "Drop in" at bounding box center [678, 206] width 61 height 22
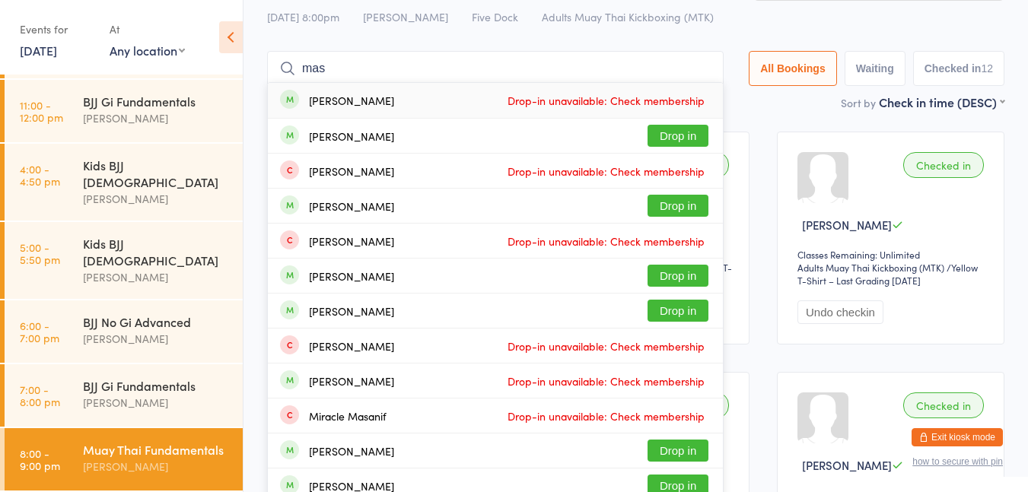
type input "[PERSON_NAME]"
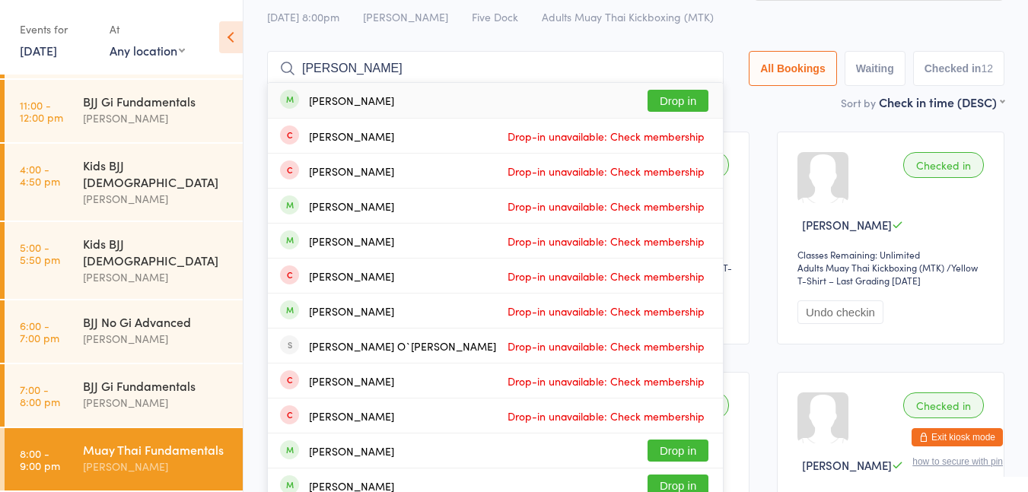
click at [687, 106] on button "Drop in" at bounding box center [678, 101] width 61 height 22
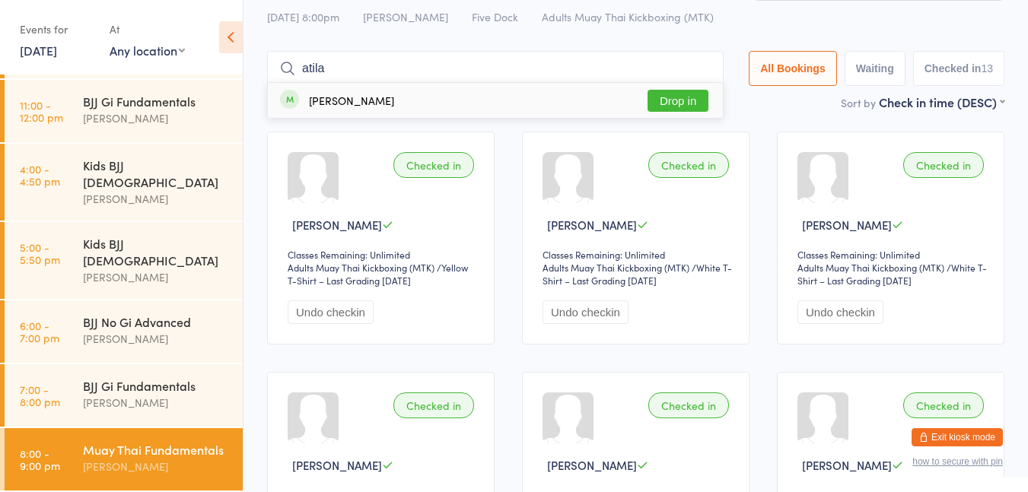
type input "atila"
click at [684, 105] on button "Drop in" at bounding box center [678, 101] width 61 height 22
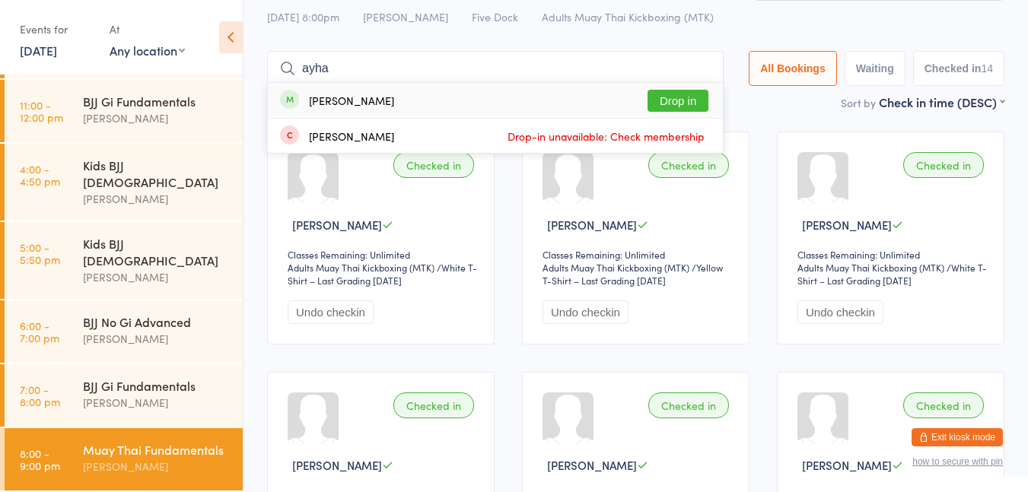
type input "ayha"
click at [672, 105] on button "Drop in" at bounding box center [678, 101] width 61 height 22
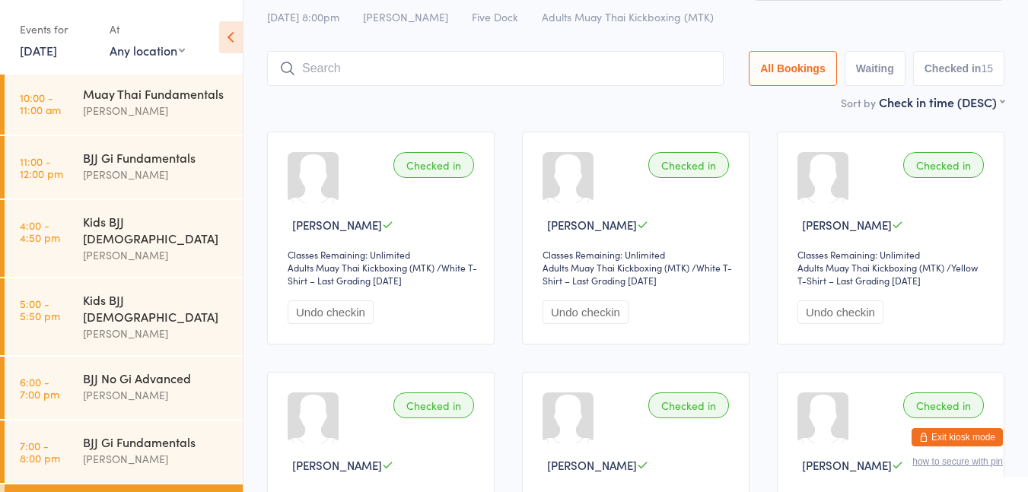
scroll to position [1, 0]
click at [162, 121] on div "[PERSON_NAME]" at bounding box center [156, 113] width 147 height 18
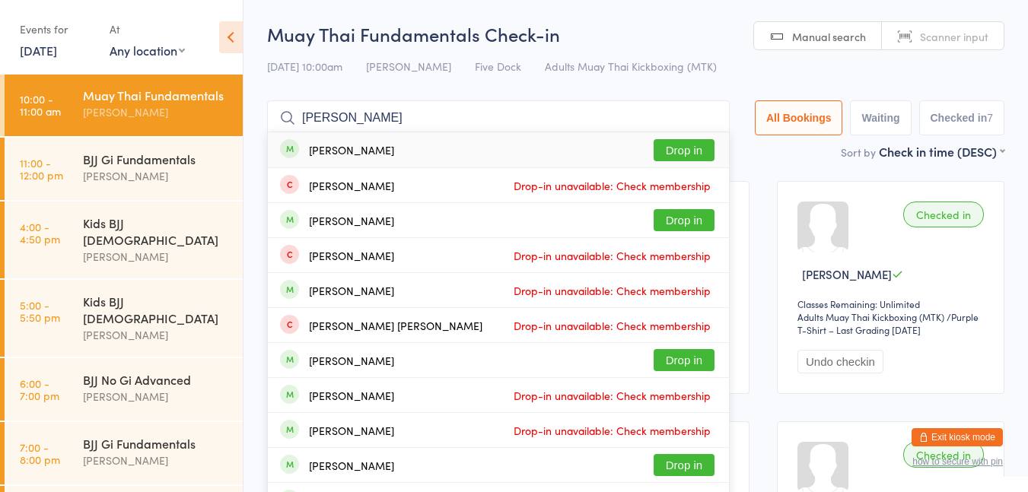
type input "[PERSON_NAME]"
click at [675, 154] on button "Drop in" at bounding box center [684, 150] width 61 height 22
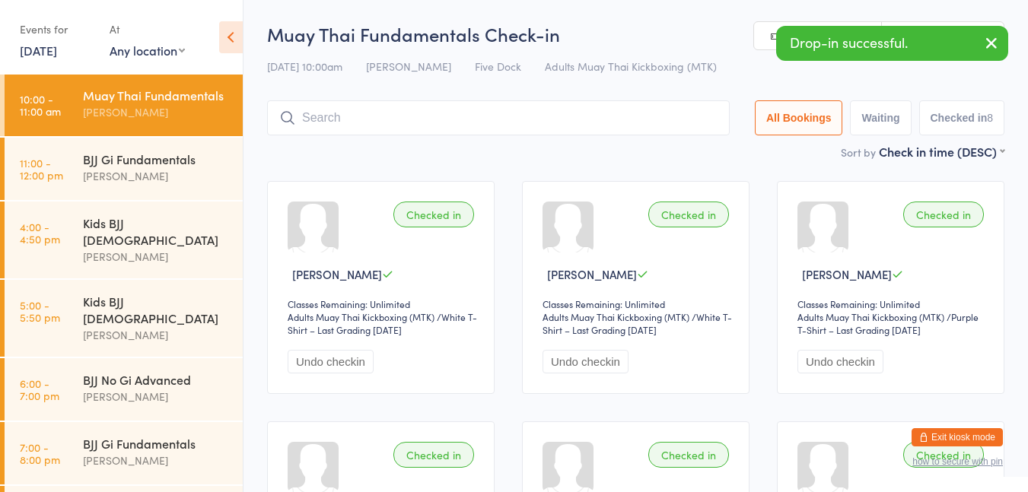
type input "k"
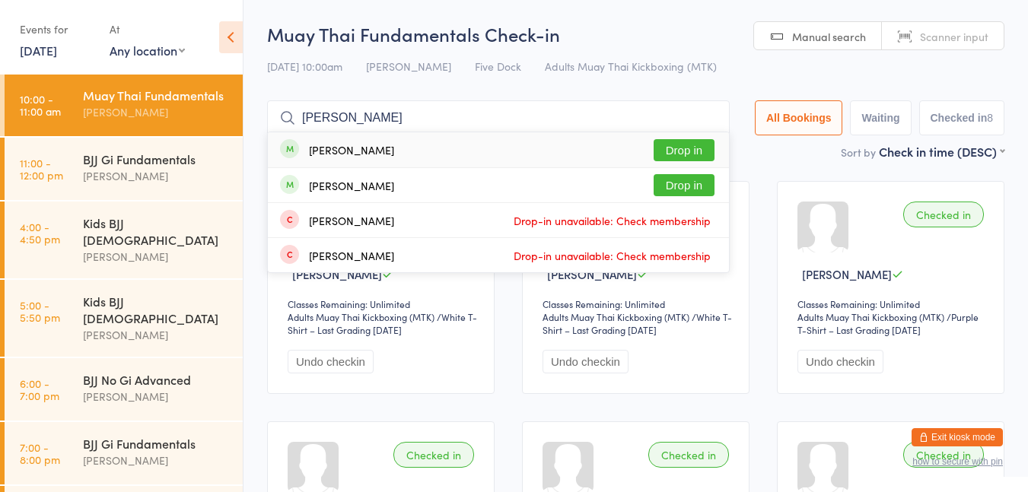
type input "[PERSON_NAME]"
click at [679, 147] on button "Drop in" at bounding box center [684, 150] width 61 height 22
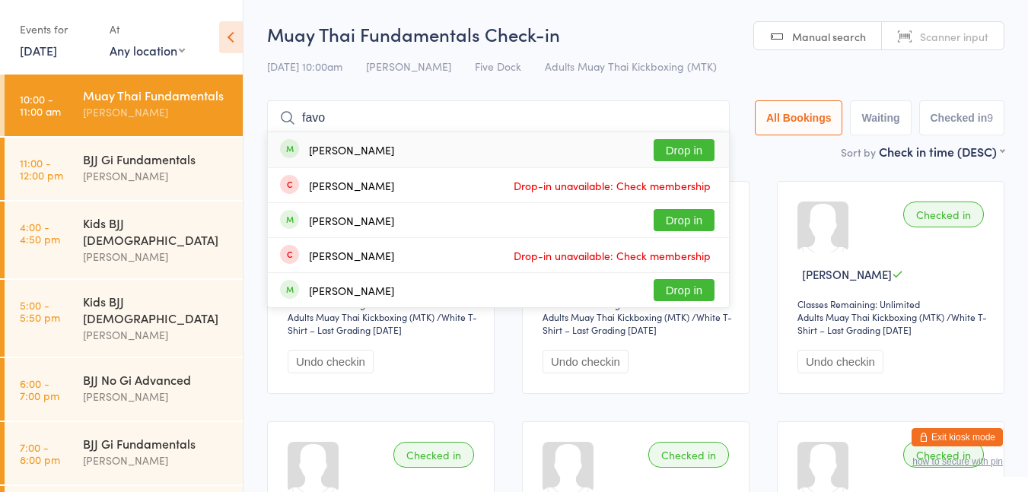
type input "favo"
click at [686, 151] on button "Drop in" at bounding box center [684, 150] width 61 height 22
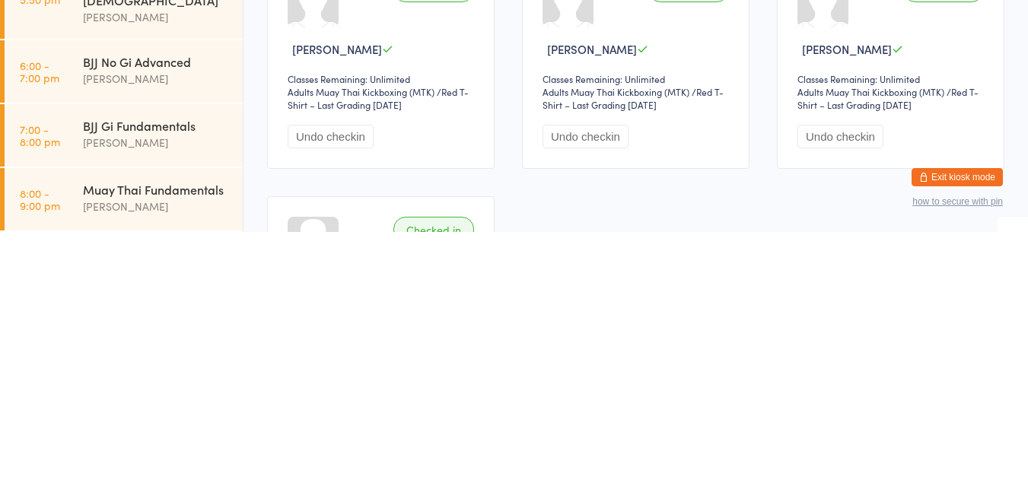
scroll to position [479, 0]
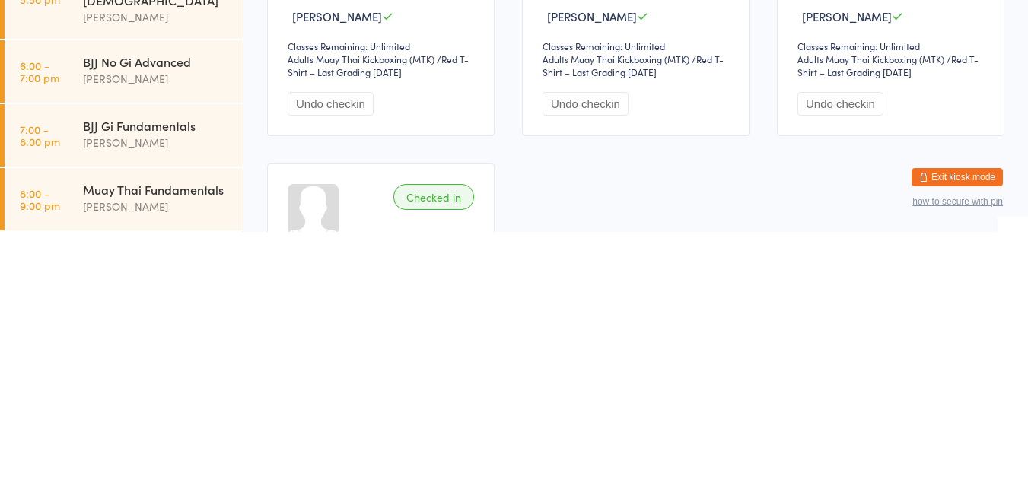
click at [151, 458] on div "Muay Thai Fundamentals" at bounding box center [156, 449] width 147 height 17
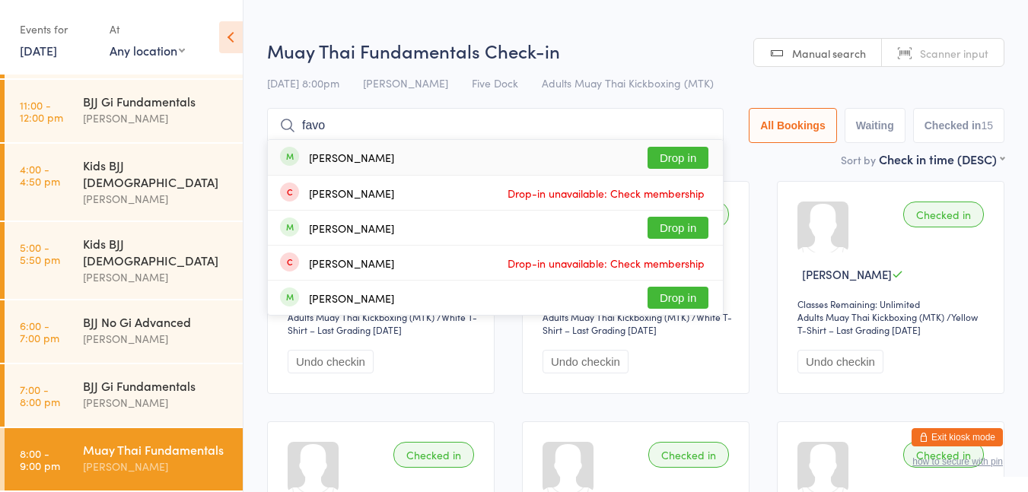
type input "favo"
click at [677, 164] on button "Drop in" at bounding box center [678, 158] width 61 height 22
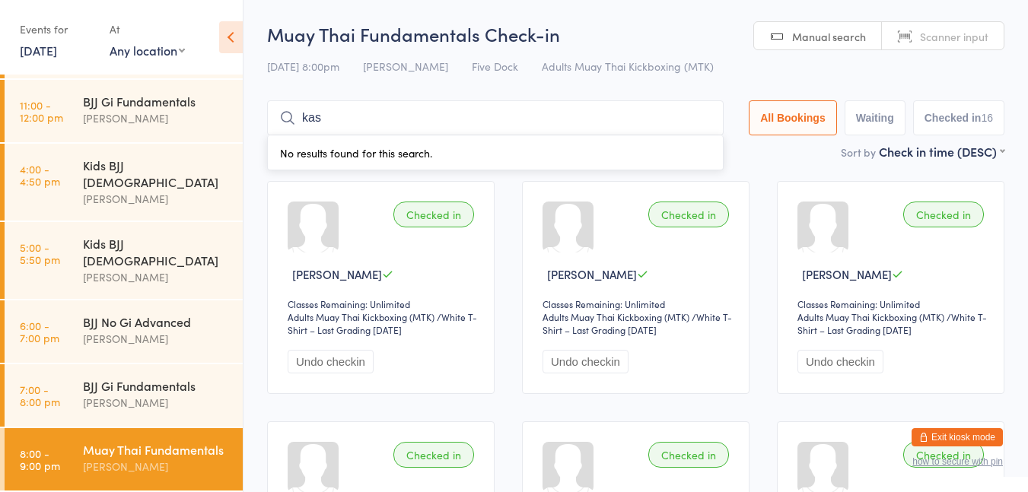
type input "[PERSON_NAME]"
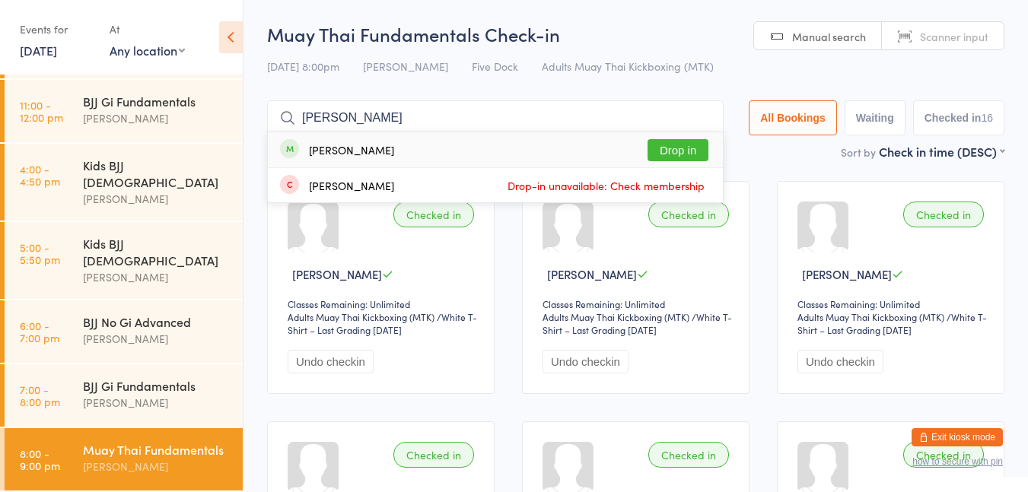
click at [684, 149] on button "Drop in" at bounding box center [678, 150] width 61 height 22
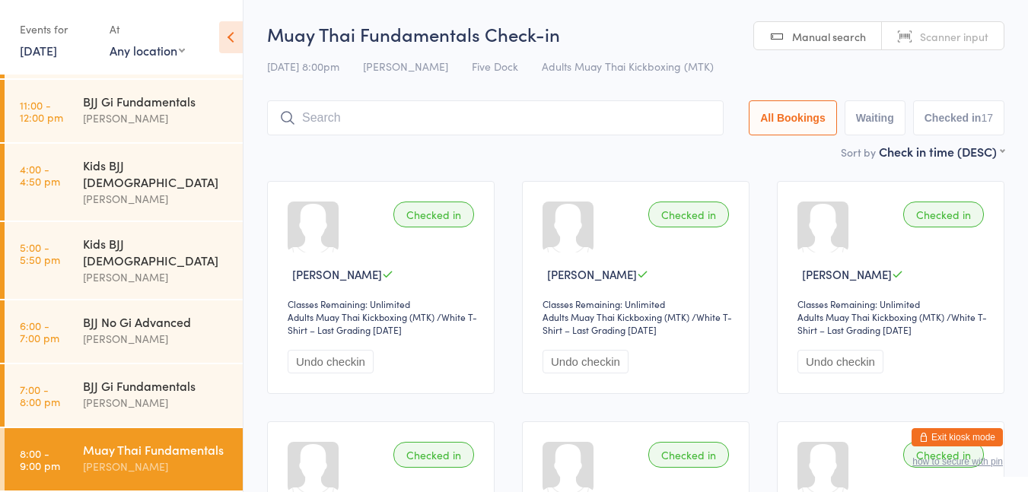
click at [180, 127] on div "[PERSON_NAME]" at bounding box center [156, 119] width 147 height 18
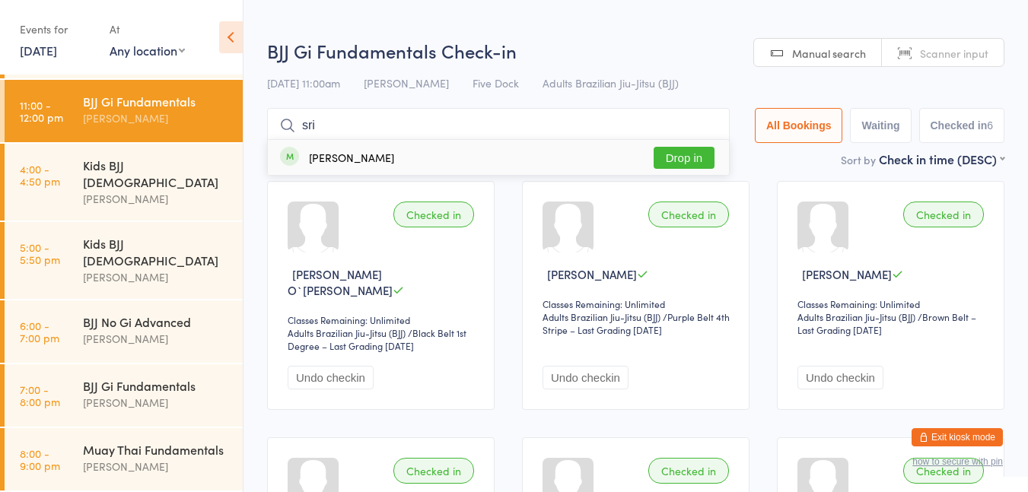
type input "sri"
click at [689, 163] on button "Drop in" at bounding box center [684, 158] width 61 height 22
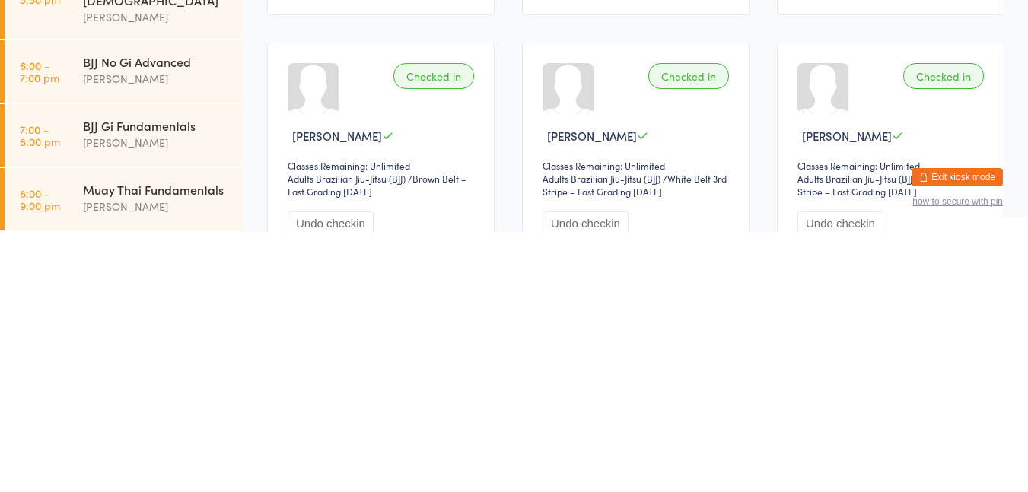
scroll to position [142, 0]
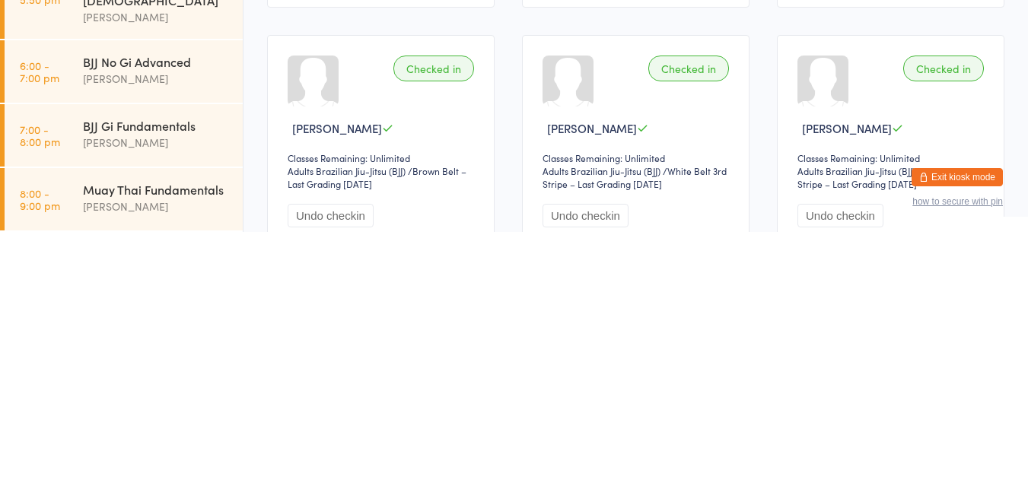
click at [96, 441] on div "Muay Thai Fundamentals" at bounding box center [156, 449] width 147 height 17
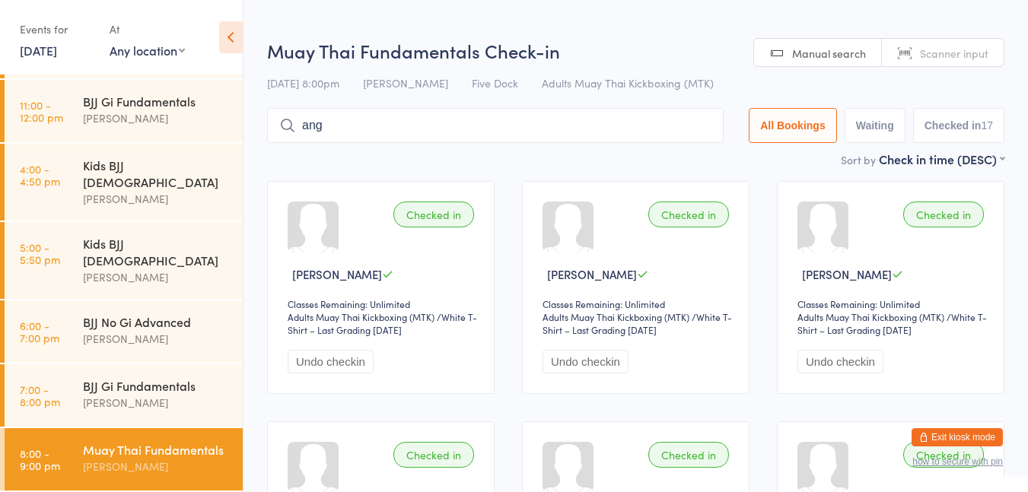
type input "ange"
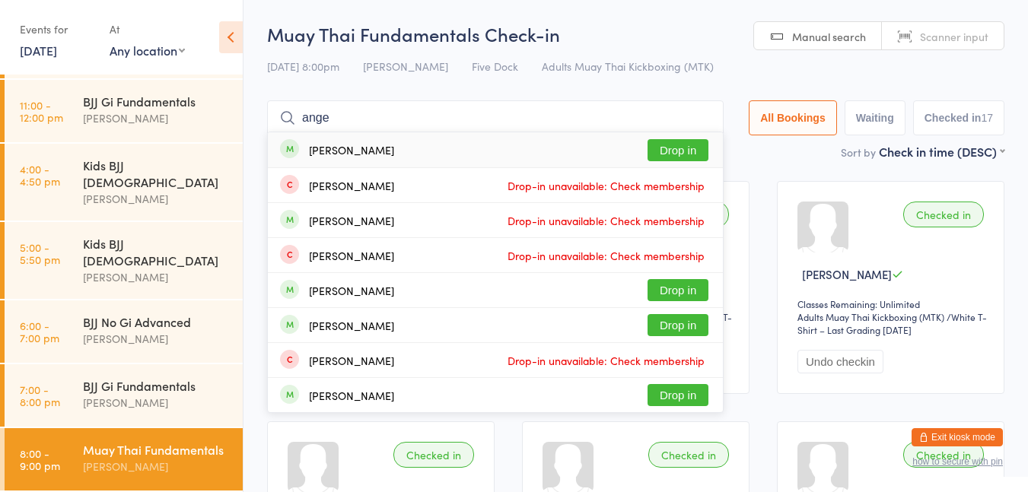
click at [688, 120] on input "ange" at bounding box center [495, 117] width 457 height 35
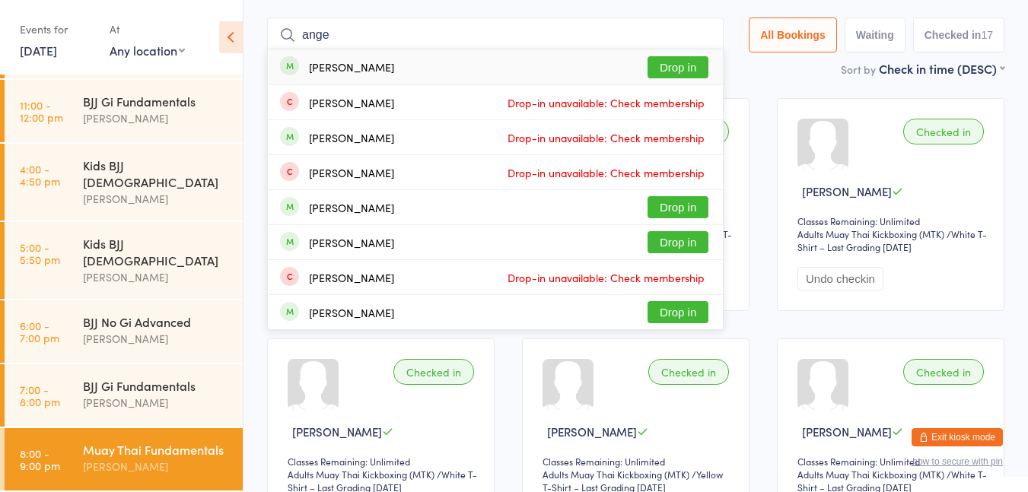
scroll to position [100, 0]
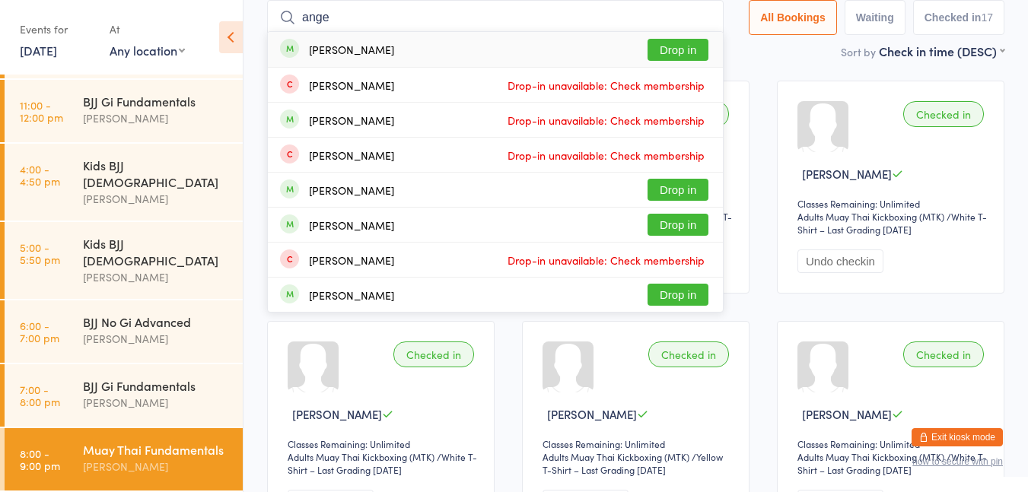
click at [699, 16] on input "ange" at bounding box center [495, 17] width 457 height 35
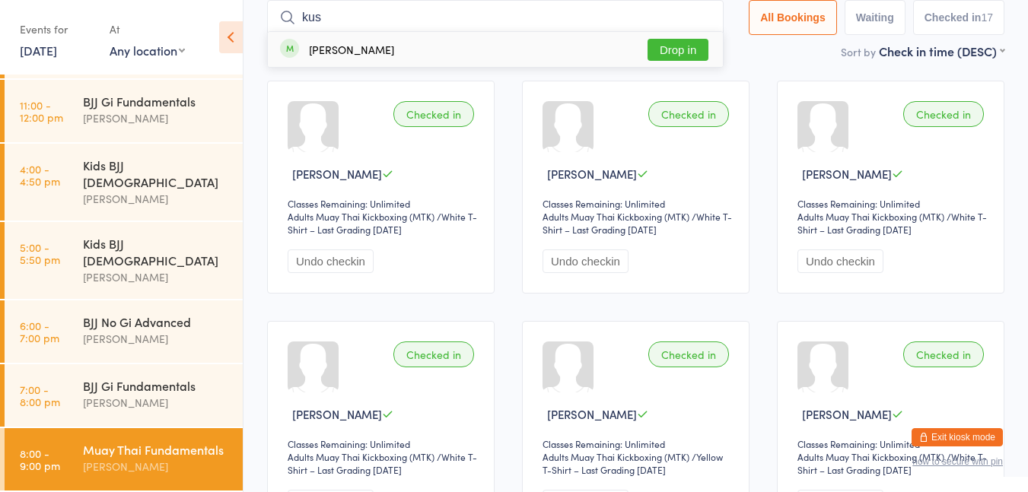
type input "kus"
click at [670, 54] on button "Drop in" at bounding box center [678, 50] width 61 height 22
click at [457, 18] on input "search" at bounding box center [495, 17] width 457 height 35
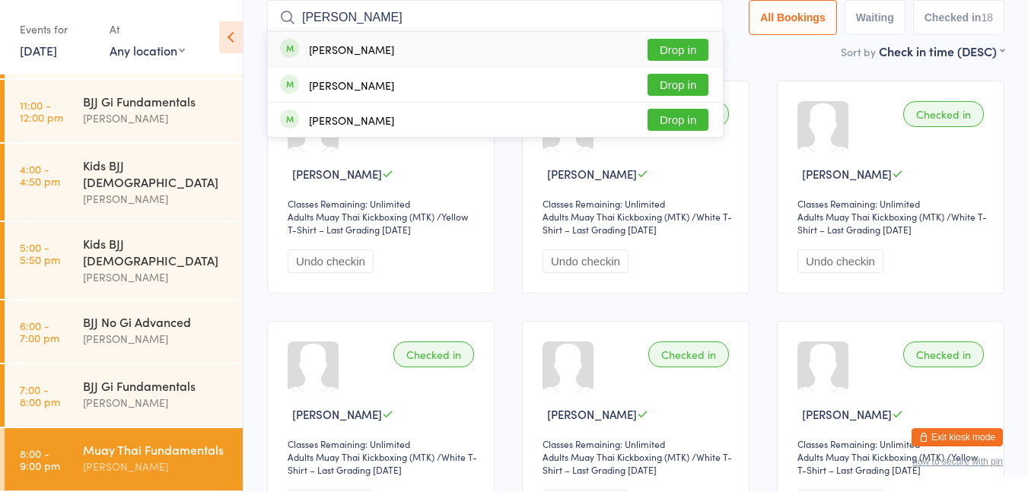
type input "[PERSON_NAME]"
click at [684, 44] on button "Drop in" at bounding box center [678, 50] width 61 height 22
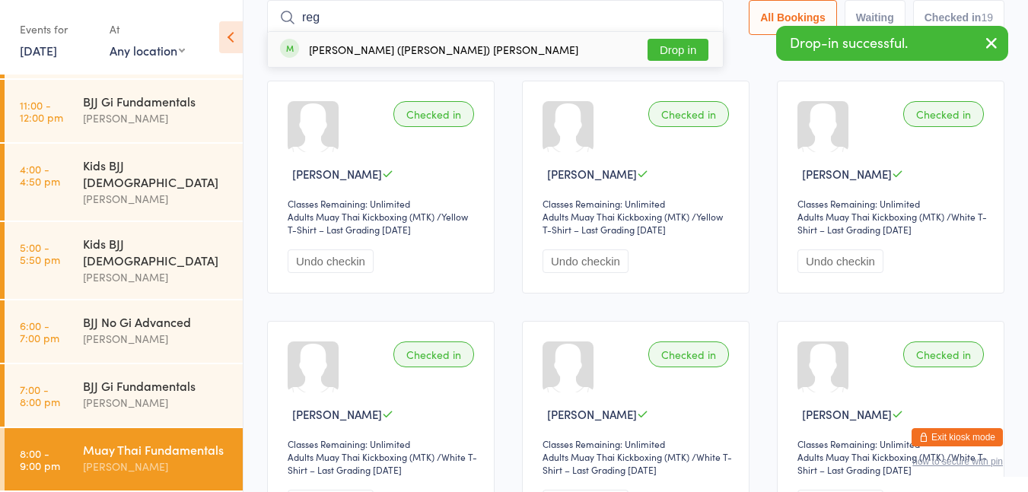
type input "reg"
click at [677, 52] on button "Drop in" at bounding box center [678, 50] width 61 height 22
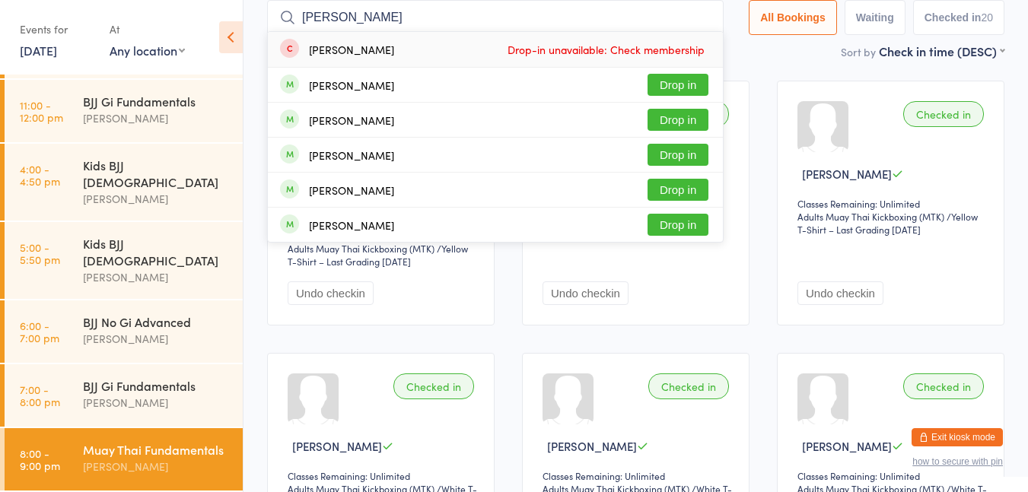
type input "[PERSON_NAME]"
click at [673, 88] on button "Drop in" at bounding box center [678, 85] width 61 height 22
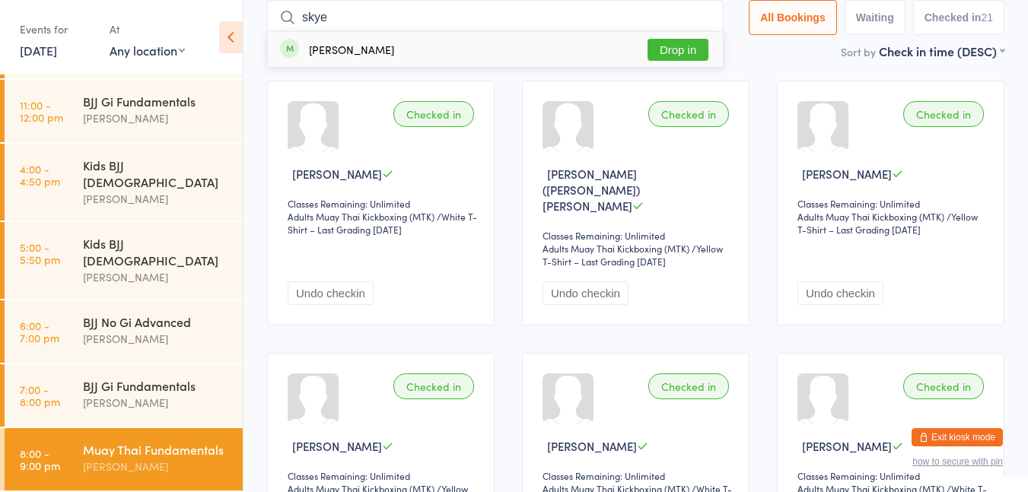
type input "skye"
click at [681, 60] on button "Drop in" at bounding box center [678, 50] width 61 height 22
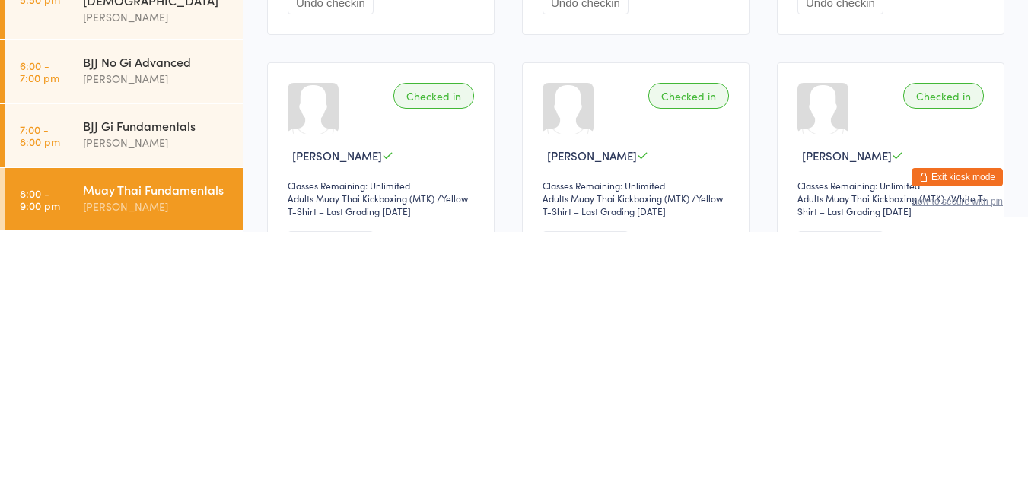
scroll to position [132, 0]
click at [57, 387] on time "7:00 - 8:00 pm" at bounding box center [40, 396] width 40 height 24
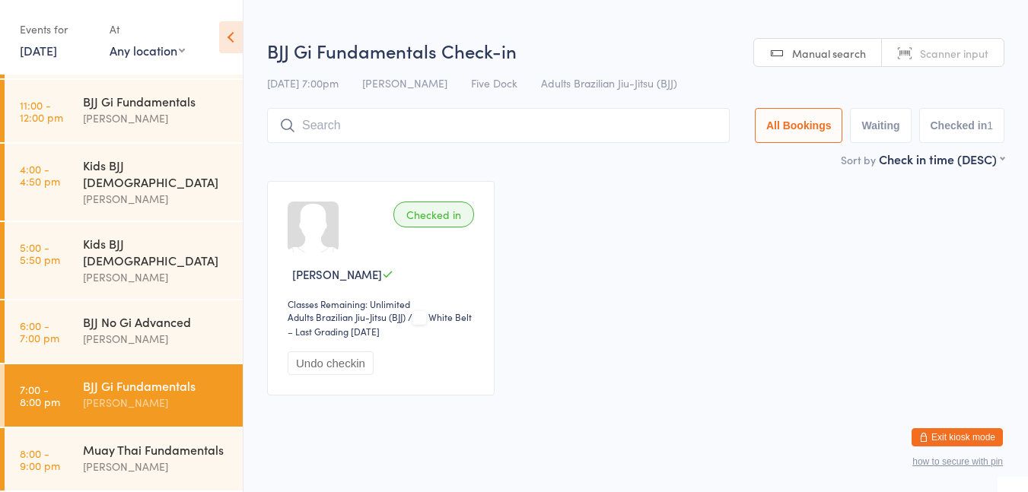
scroll to position [9, 0]
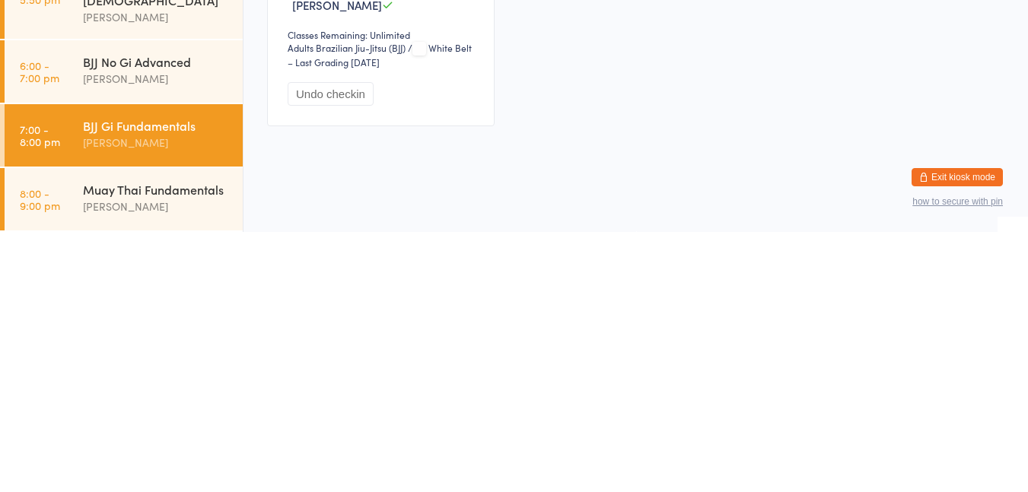
click at [155, 452] on div "Muay Thai Fundamentals" at bounding box center [156, 449] width 147 height 17
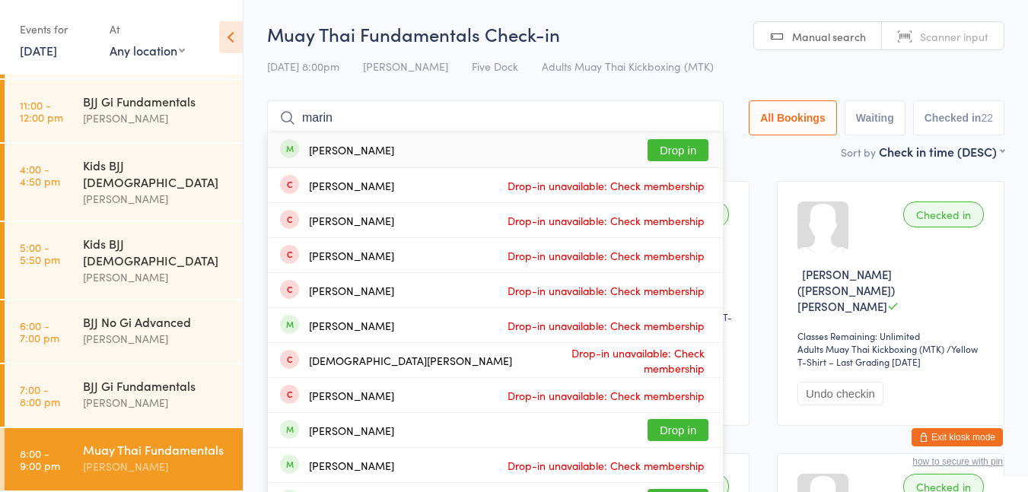
type input "marin"
click at [678, 153] on button "Drop in" at bounding box center [678, 150] width 61 height 22
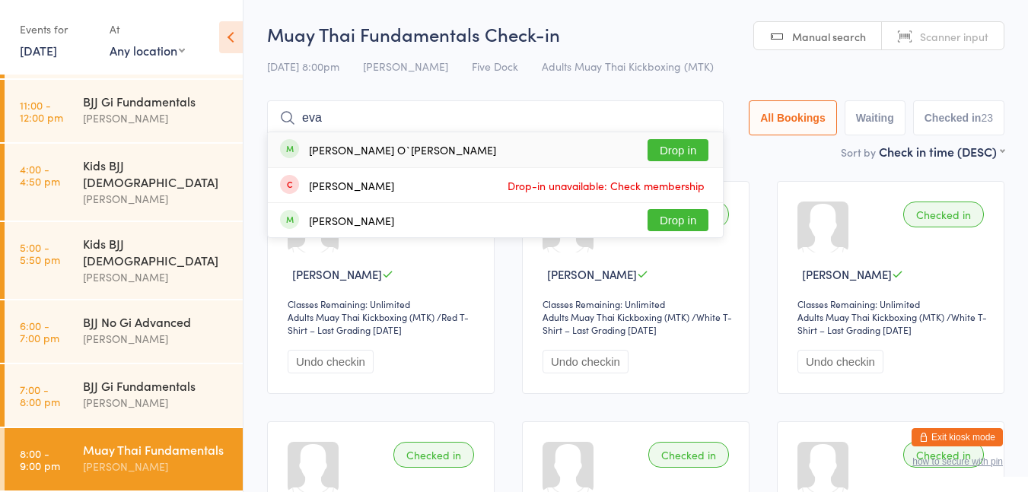
type input "eva"
click at [677, 142] on button "Drop in" at bounding box center [678, 150] width 61 height 22
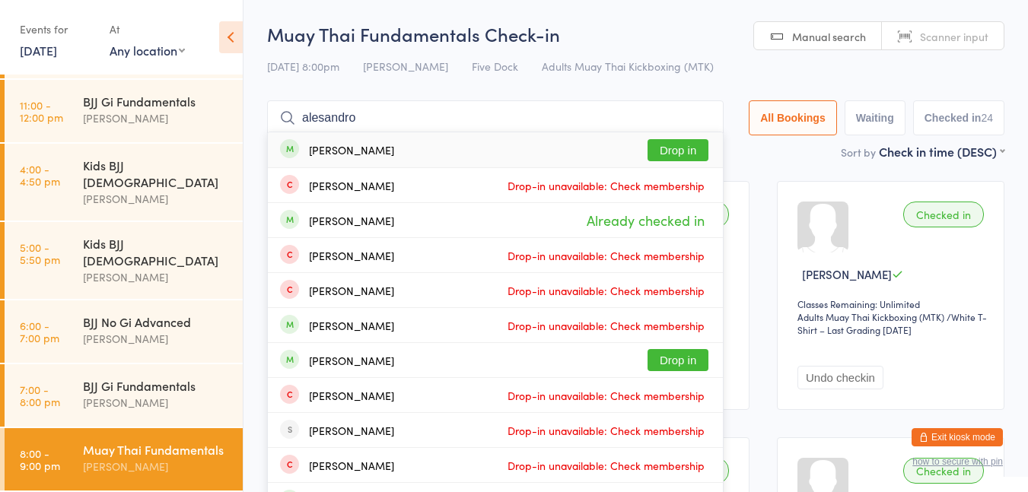
type input "alesandro"
click at [681, 155] on button "Drop in" at bounding box center [678, 150] width 61 height 22
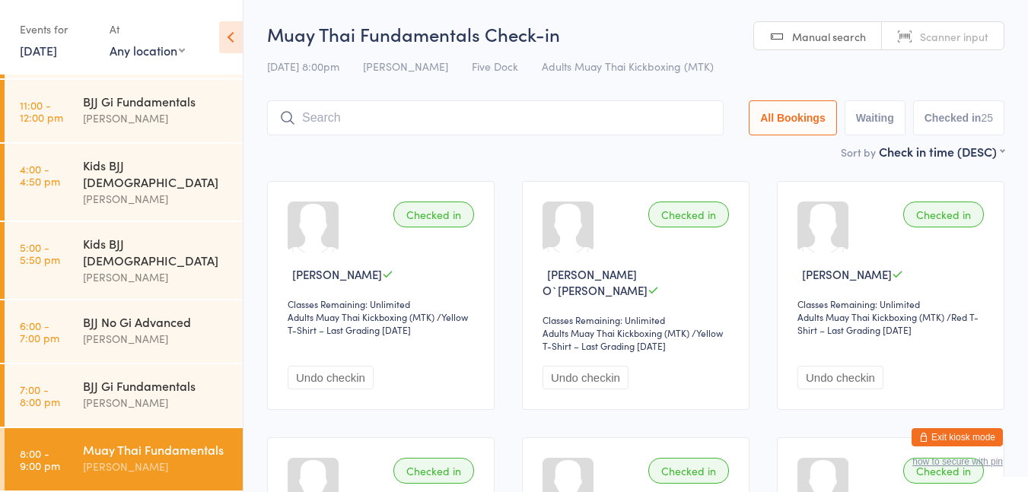
click at [494, 112] on input "search" at bounding box center [495, 117] width 457 height 35
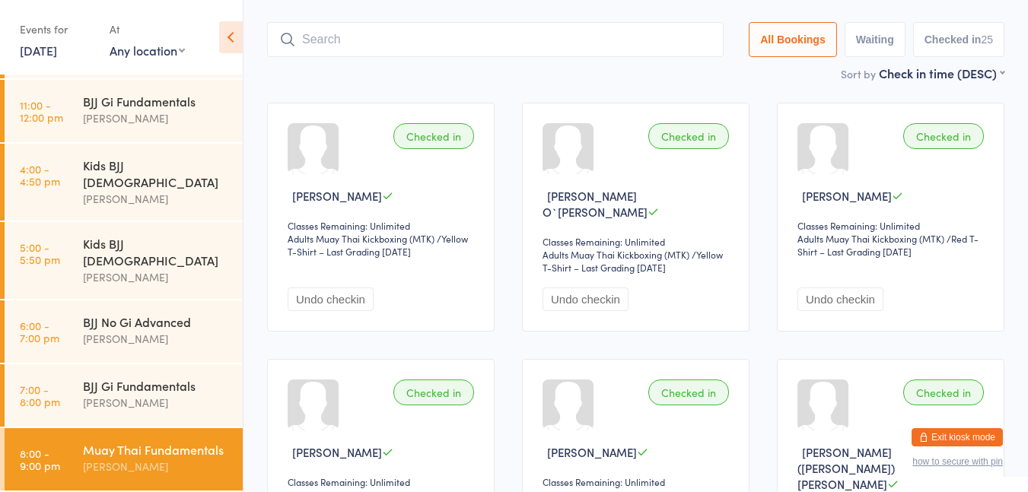
scroll to position [100, 0]
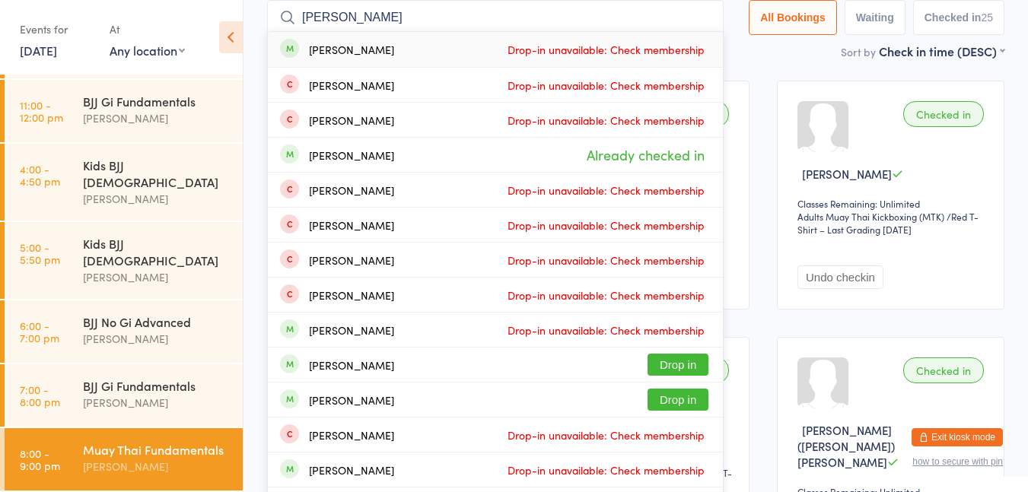
type input "[PERSON_NAME]"
click at [514, 46] on span "Drop-in unavailable: Check membership" at bounding box center [606, 49] width 205 height 23
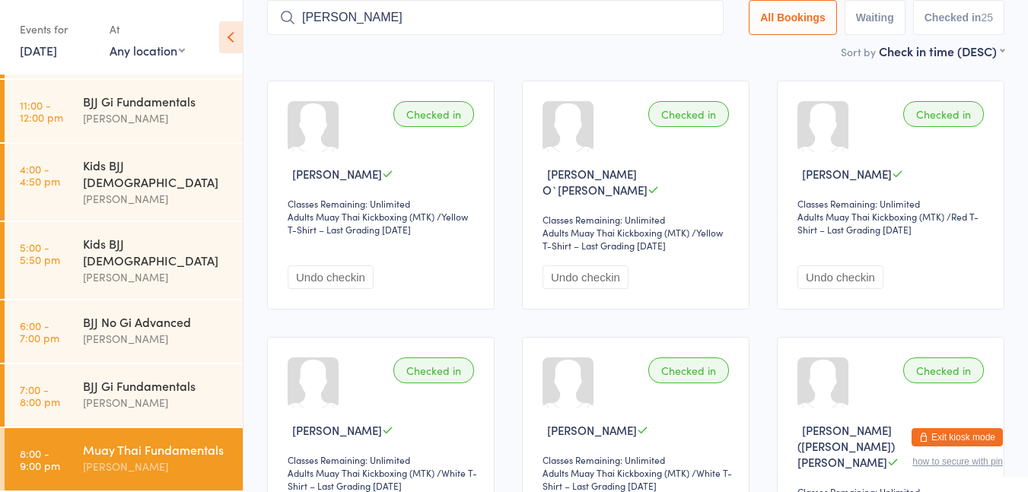
type input "[PERSON_NAME]"
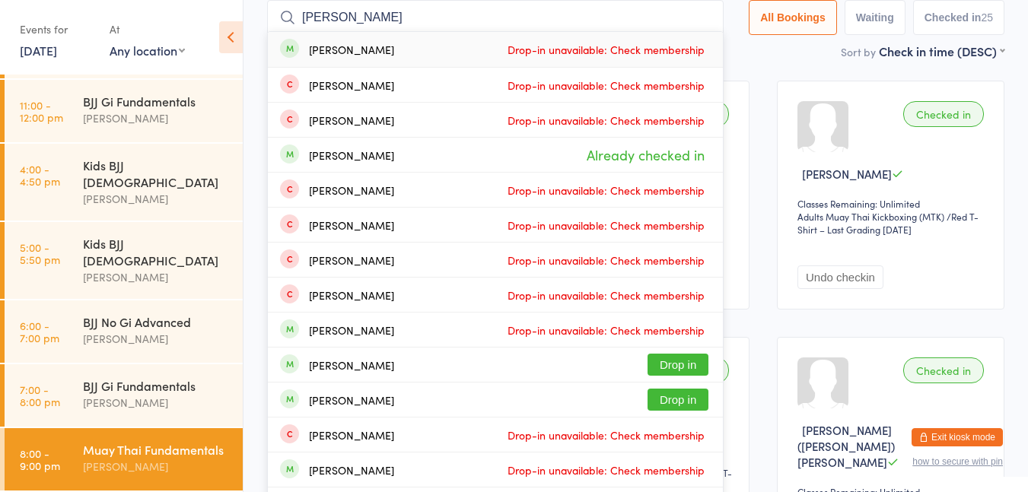
click at [699, 16] on input "[PERSON_NAME]" at bounding box center [495, 17] width 457 height 35
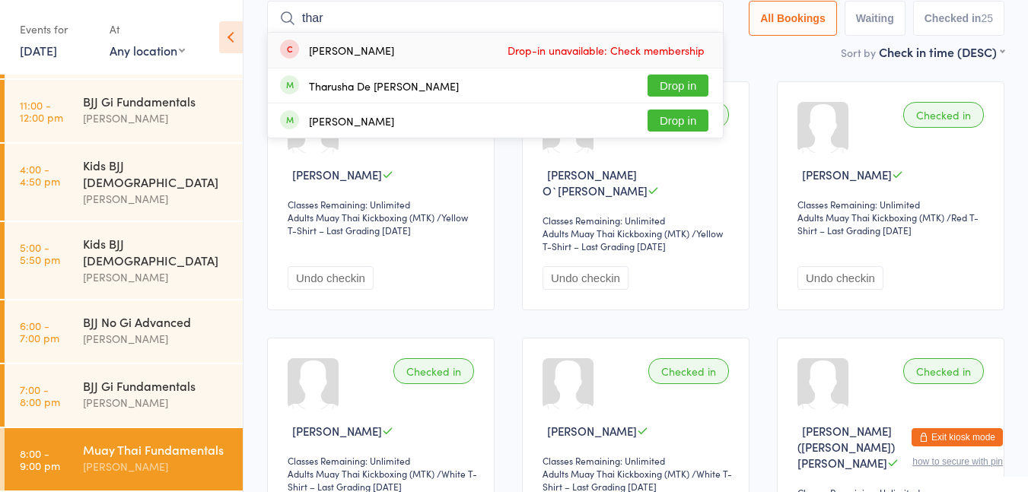
scroll to position [91, 0]
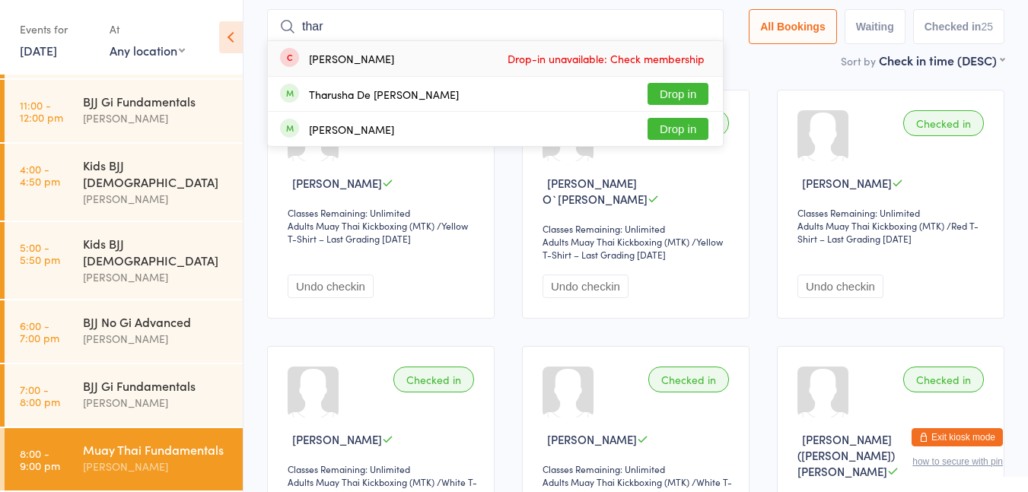
type input "thar"
click at [674, 97] on button "Drop in" at bounding box center [678, 94] width 61 height 22
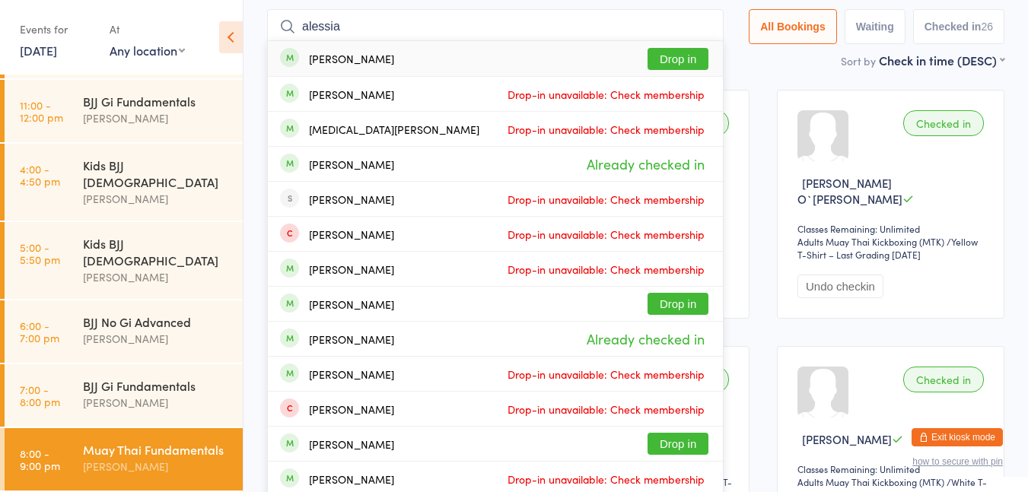
type input "alessia"
click at [663, 50] on button "Drop in" at bounding box center [678, 59] width 61 height 22
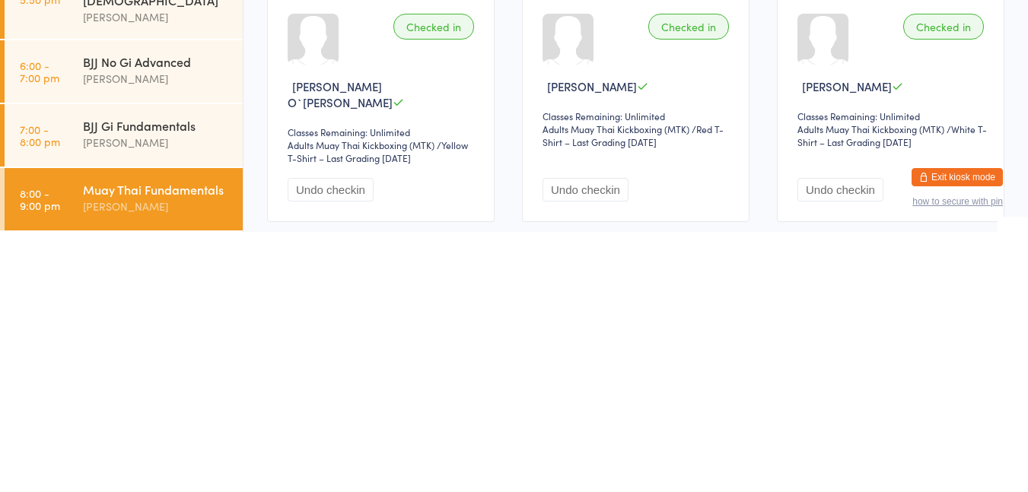
scroll to position [111, 0]
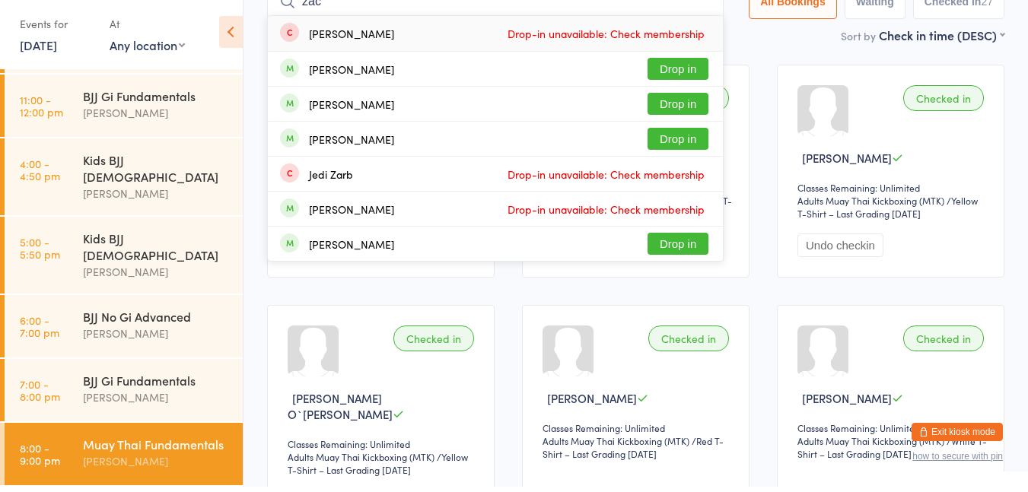
type input "zac"
click at [661, 73] on button "Drop in" at bounding box center [678, 74] width 61 height 22
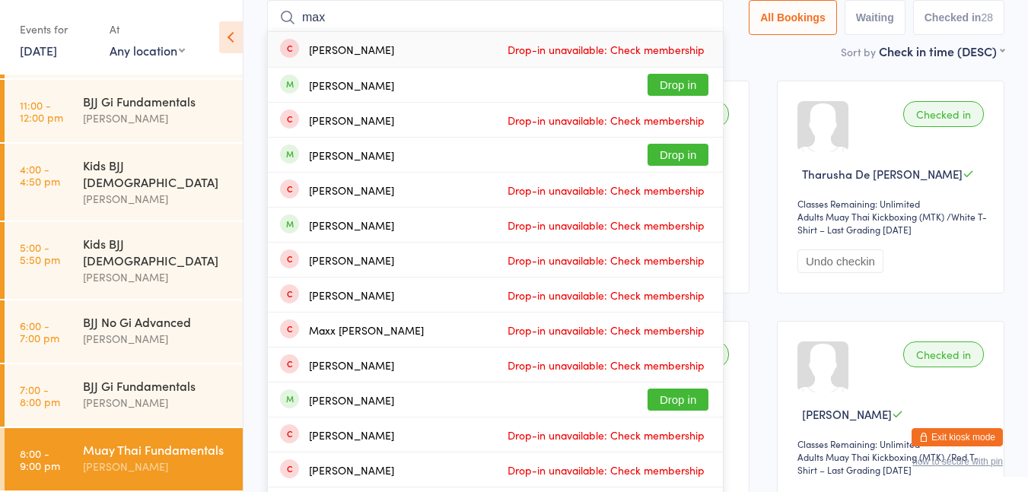
type input "max"
click at [692, 88] on button "Drop in" at bounding box center [678, 85] width 61 height 22
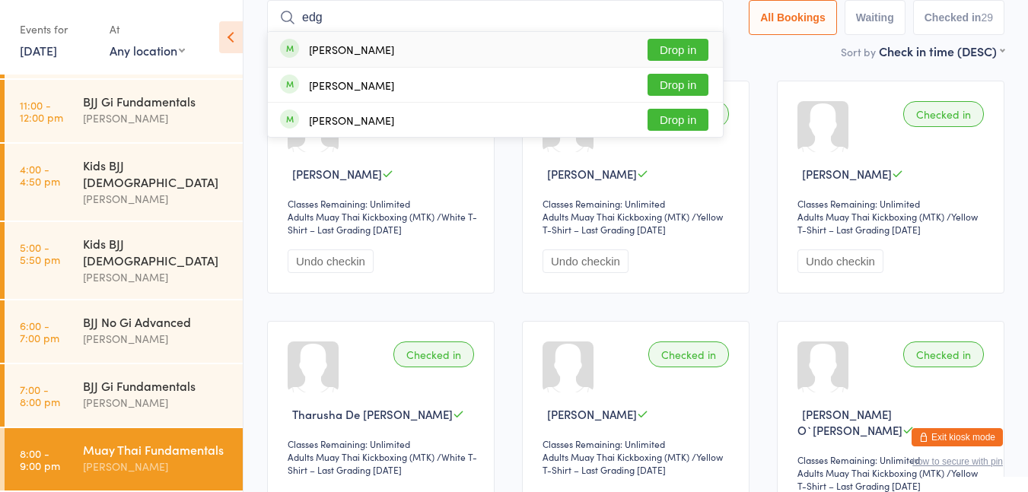
type input "edg"
click at [343, 84] on div "[PERSON_NAME]" at bounding box center [351, 85] width 85 height 12
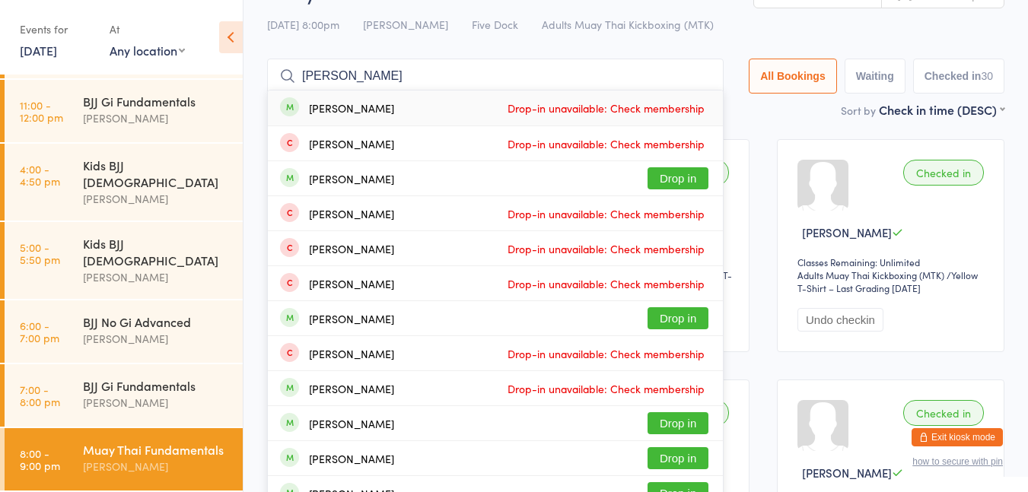
scroll to position [0, 0]
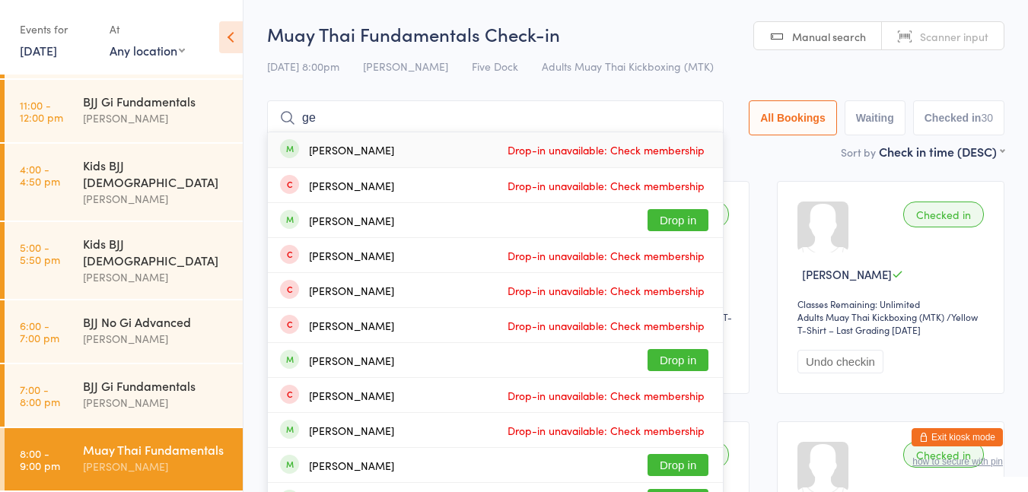
type input "g"
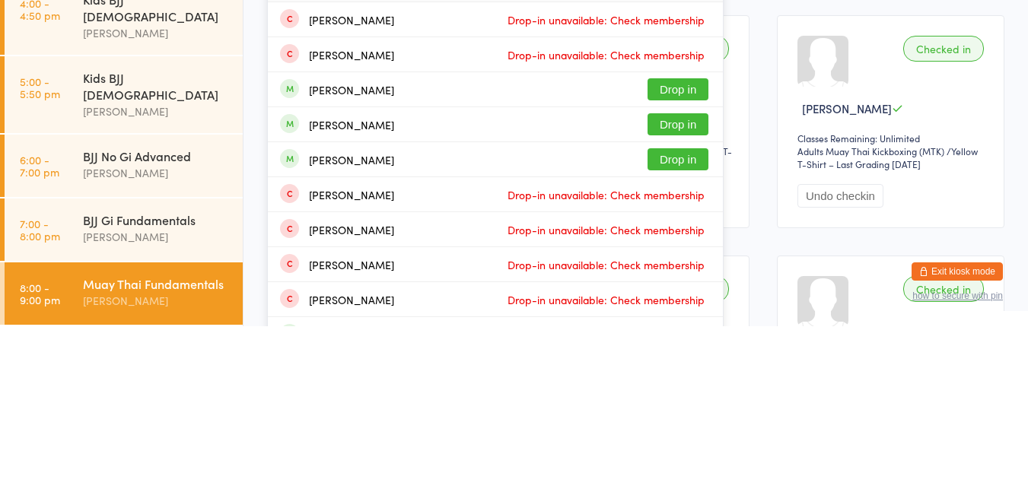
type input "[PERSON_NAME]"
click at [668, 296] on button "Drop in" at bounding box center [678, 290] width 61 height 22
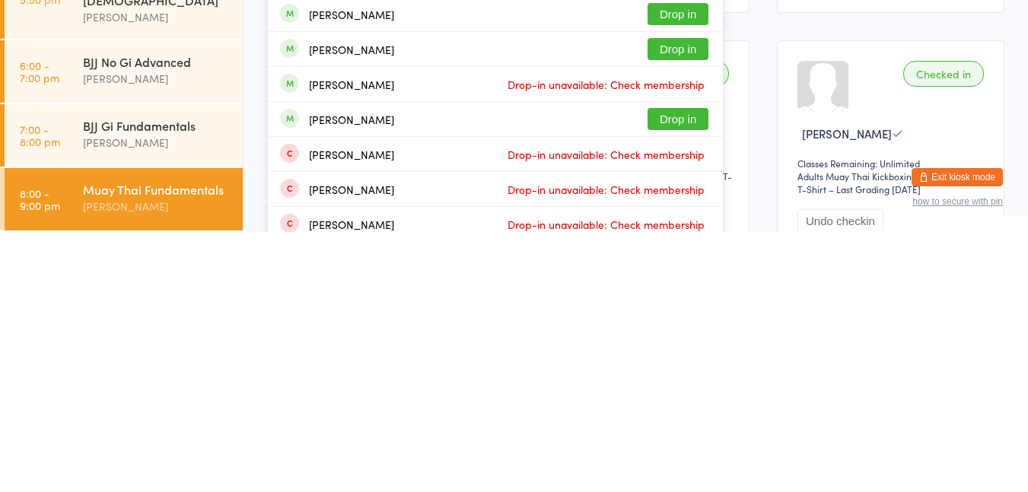
scroll to position [124, 0]
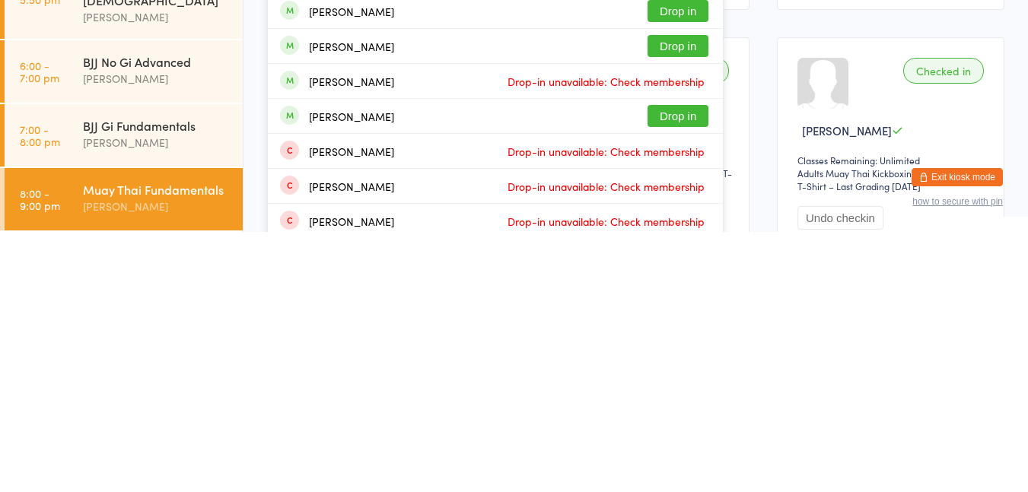
type input "[PERSON_NAME]"
click at [675, 378] on button "Drop in" at bounding box center [678, 376] width 61 height 22
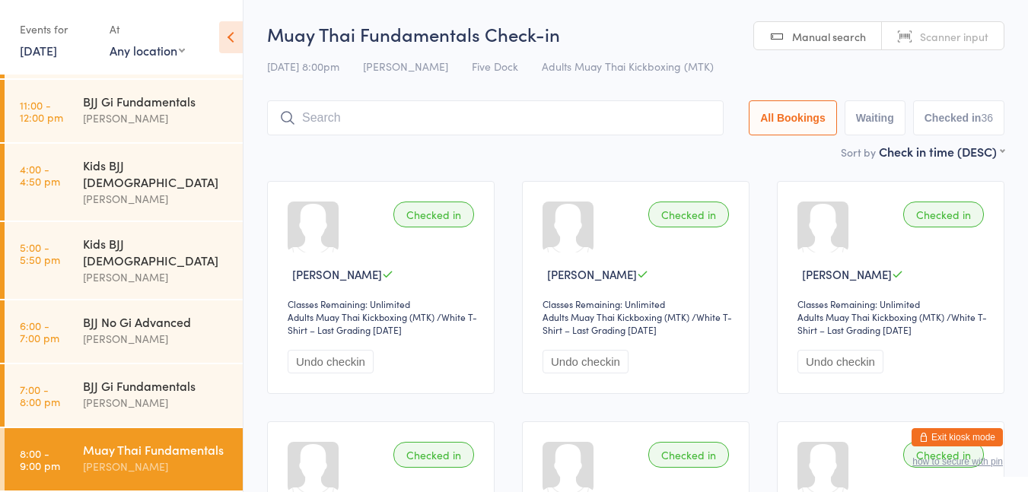
click at [591, 113] on input "search" at bounding box center [495, 117] width 457 height 35
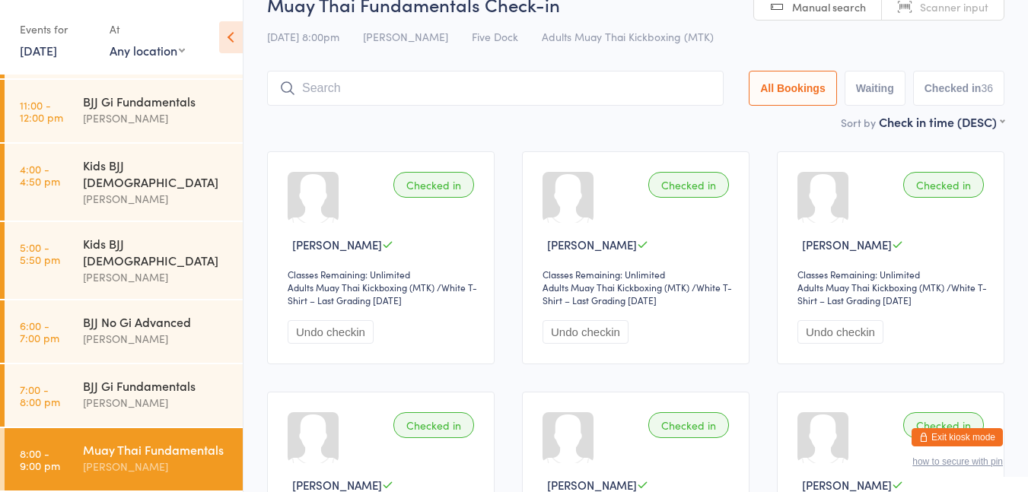
scroll to position [100, 0]
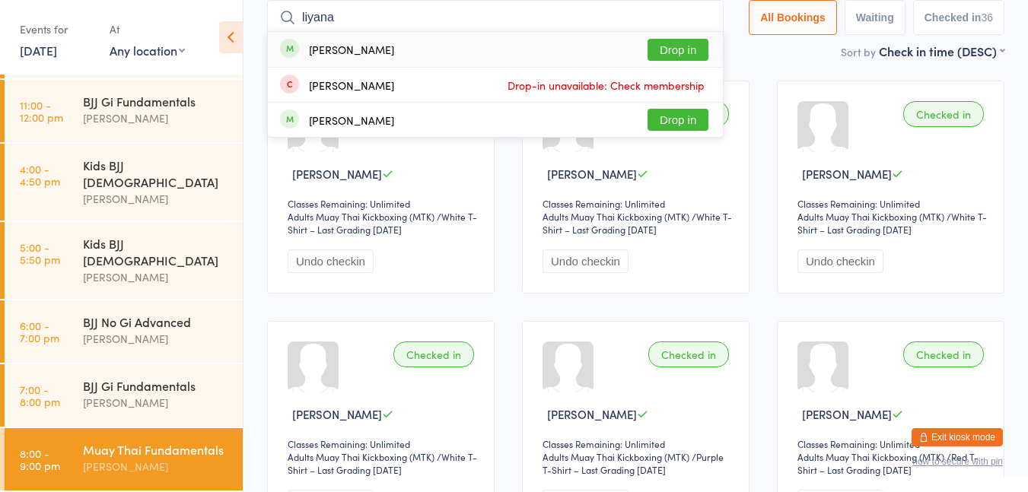
type input "liyana"
click at [667, 52] on button "Drop in" at bounding box center [678, 50] width 61 height 22
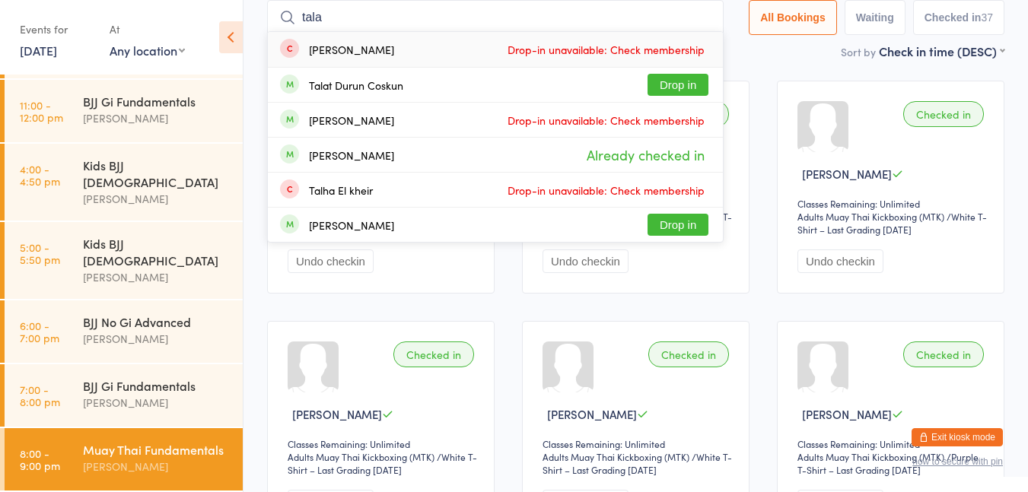
type input "tala"
click at [681, 88] on button "Drop in" at bounding box center [678, 85] width 61 height 22
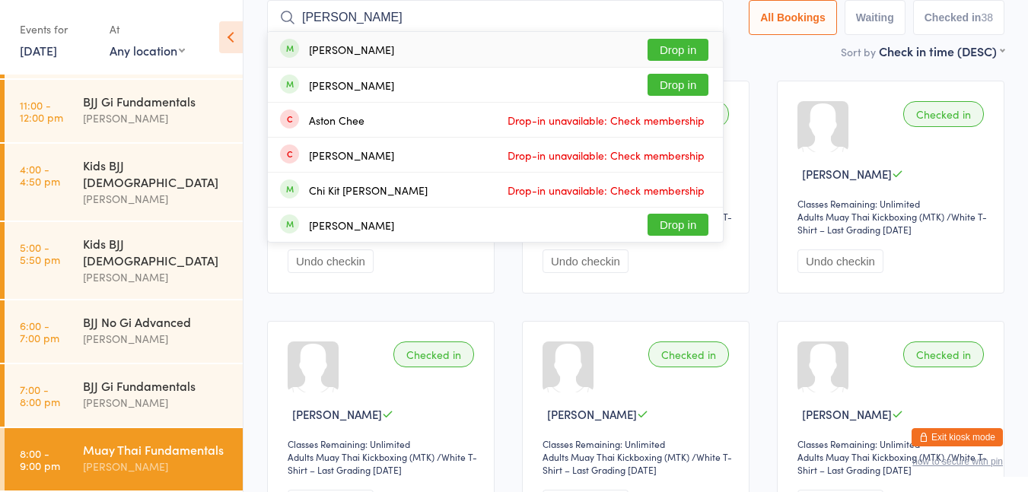
type input "[PERSON_NAME]"
click at [663, 56] on button "Drop in" at bounding box center [678, 50] width 61 height 22
